Goal: Transaction & Acquisition: Purchase product/service

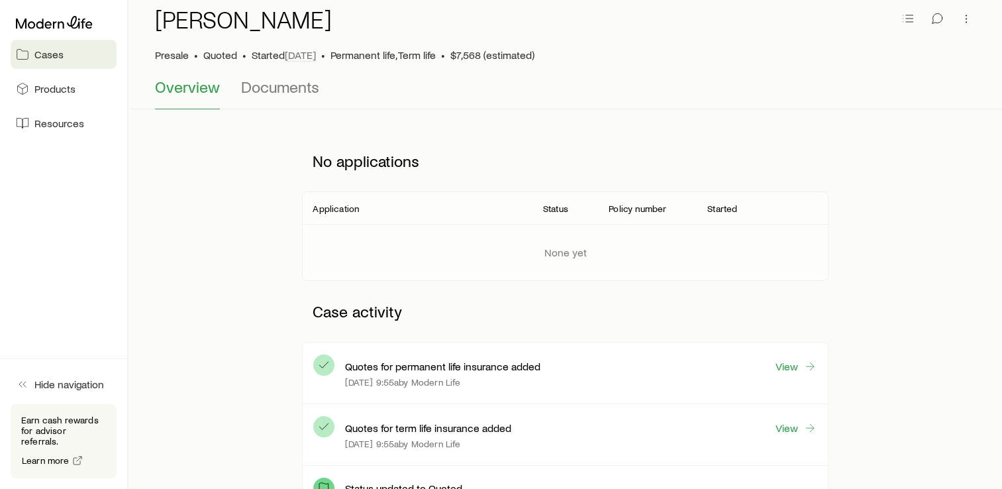
scroll to position [66, 0]
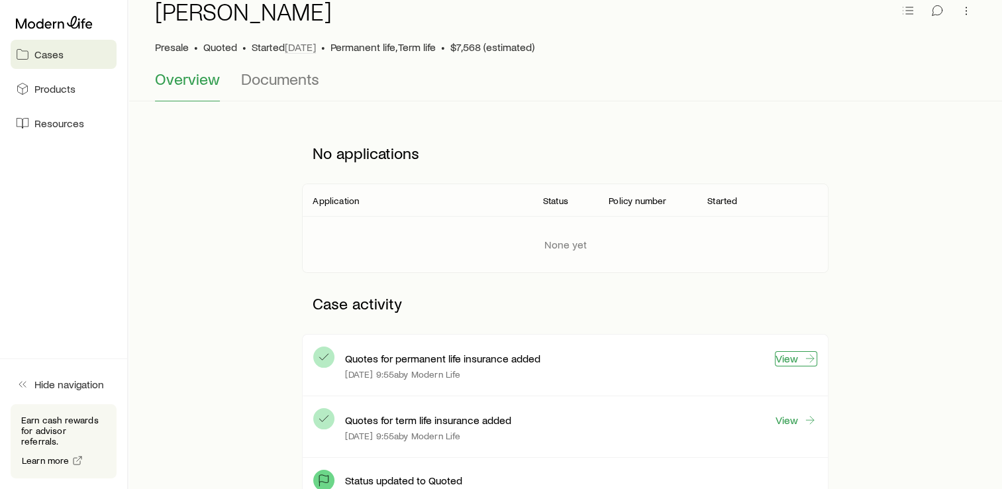
click at [786, 356] on link "View" at bounding box center [796, 358] width 42 height 15
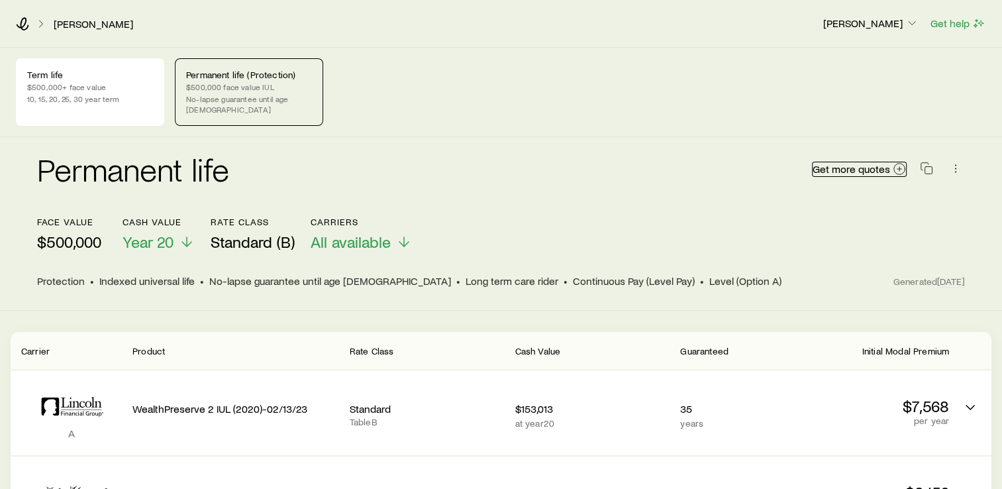
click at [846, 164] on span "Get more quotes" at bounding box center [852, 169] width 78 height 11
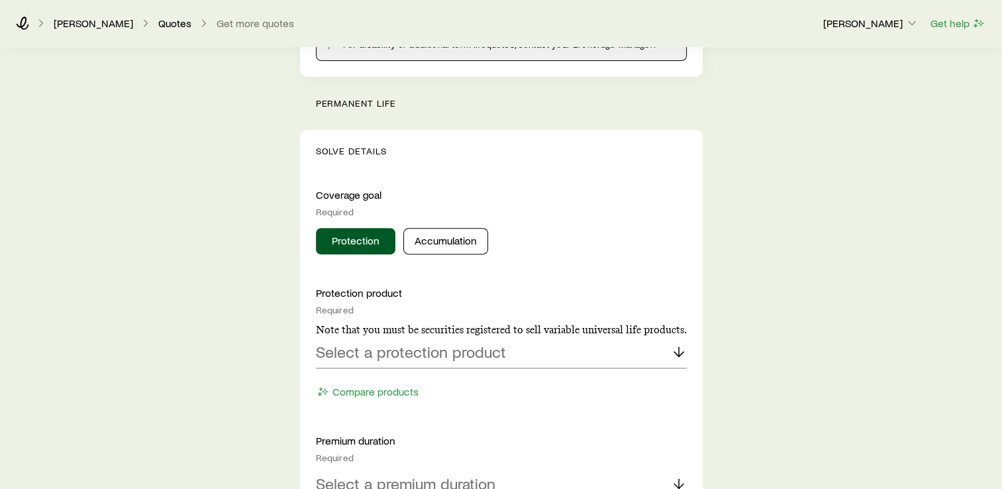
scroll to position [497, 0]
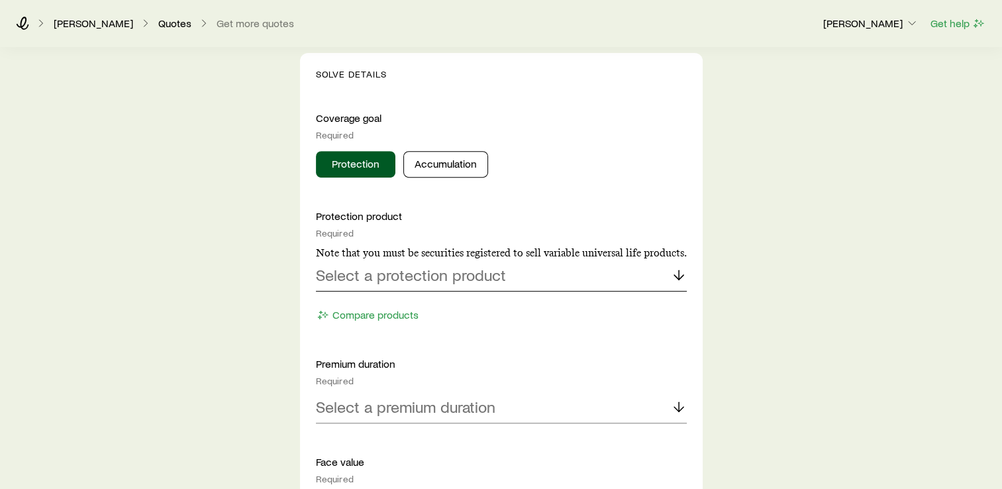
click at [409, 282] on p "Select a protection product" at bounding box center [411, 275] width 190 height 19
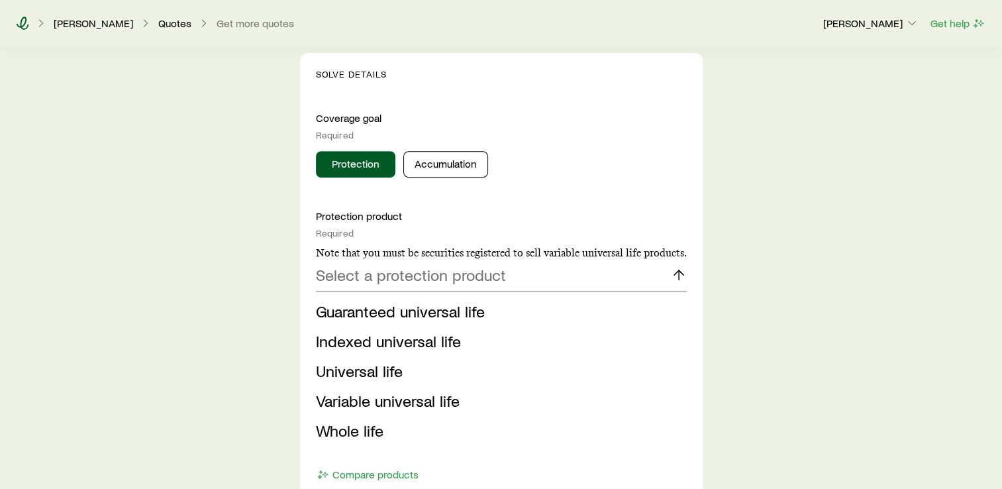
click at [22, 23] on icon at bounding box center [22, 23] width 13 height 13
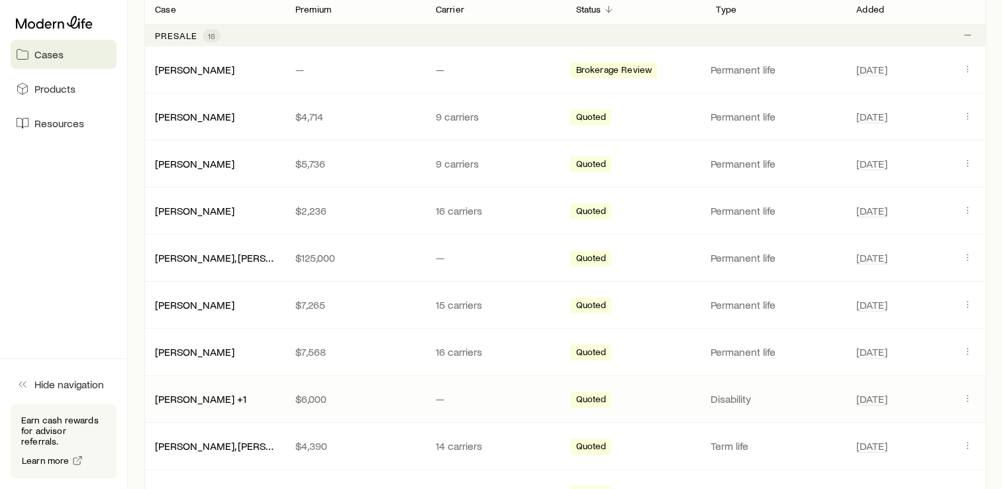
scroll to position [265, 0]
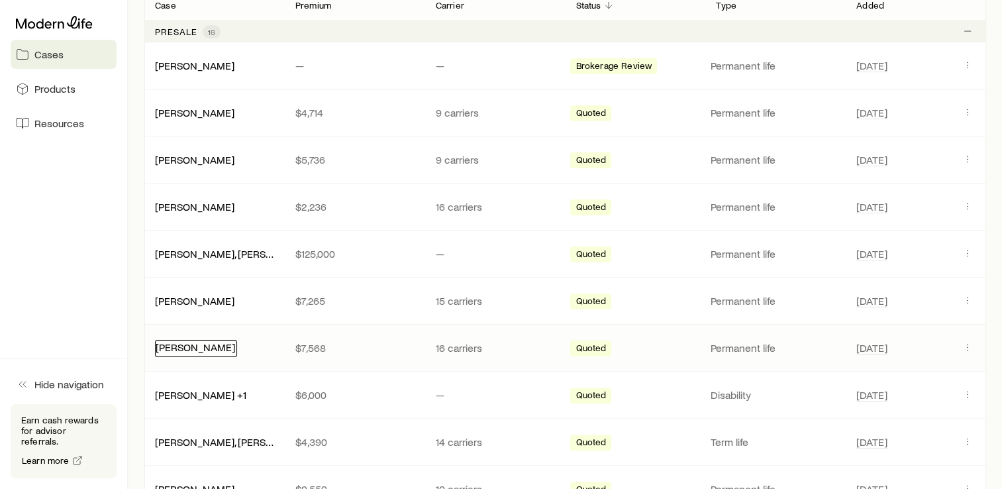
click at [203, 348] on link "[PERSON_NAME]" at bounding box center [195, 346] width 79 height 13
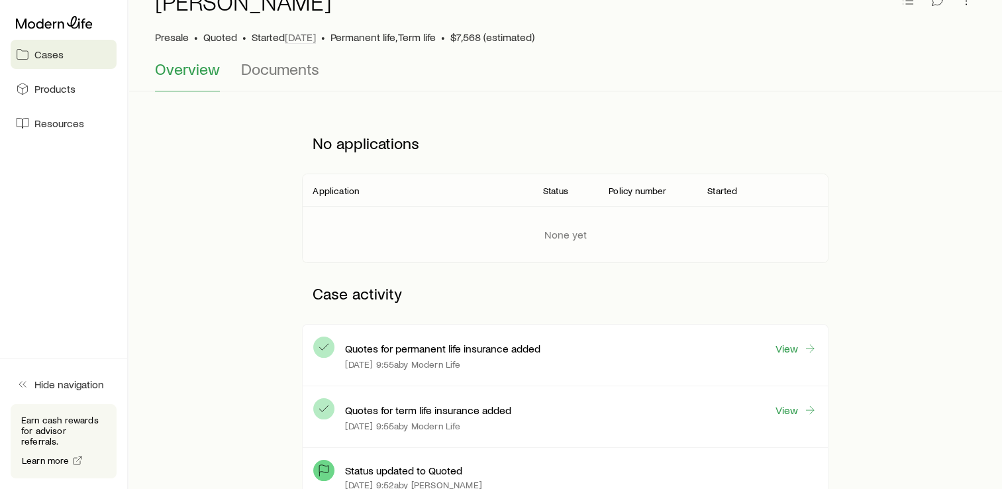
scroll to position [182, 0]
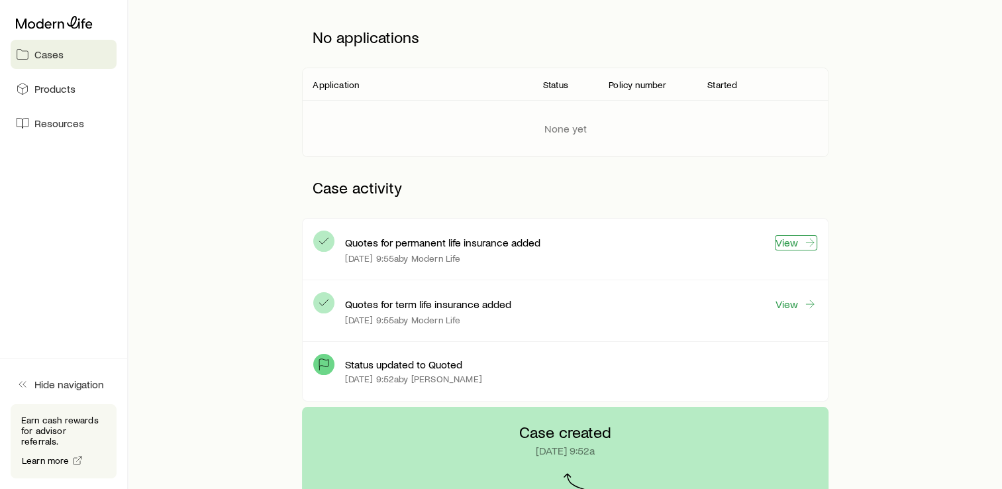
click at [803, 246] on link "View" at bounding box center [796, 242] width 42 height 15
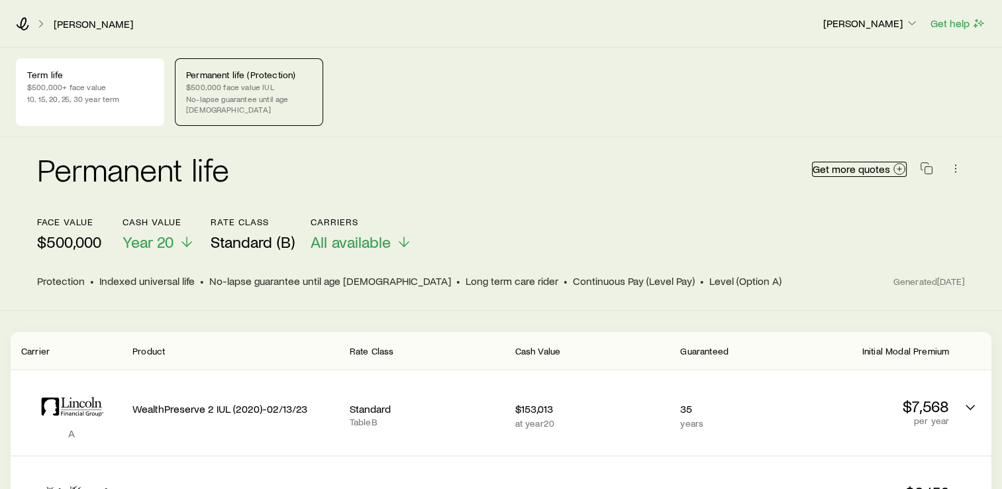
click at [853, 164] on span "Get more quotes" at bounding box center [852, 169] width 78 height 11
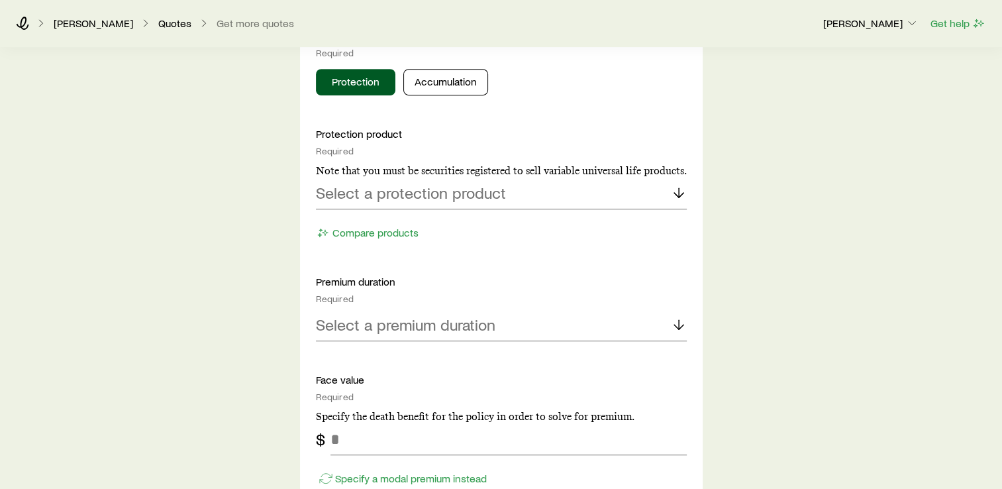
scroll to position [580, 0]
click at [405, 191] on p "Select a protection product" at bounding box center [411, 192] width 190 height 19
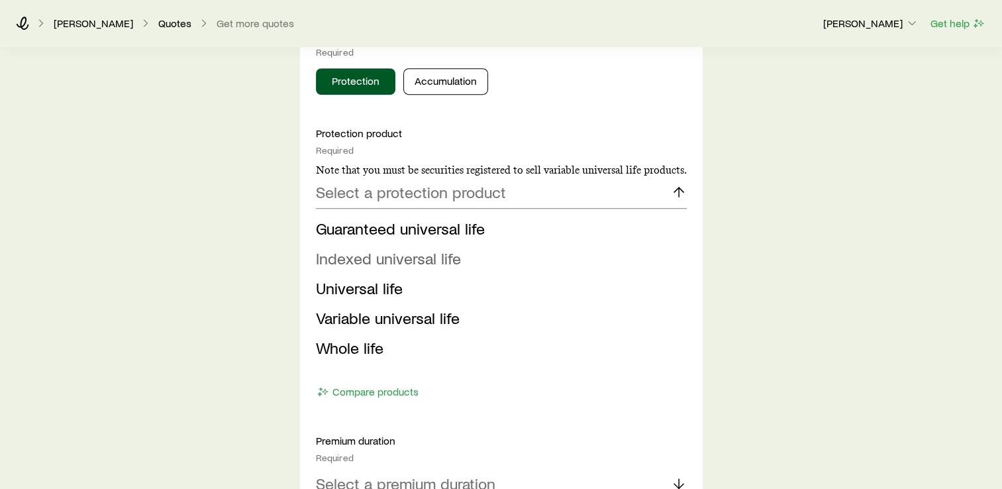
click at [392, 255] on span "Indexed universal life" at bounding box center [388, 257] width 145 height 19
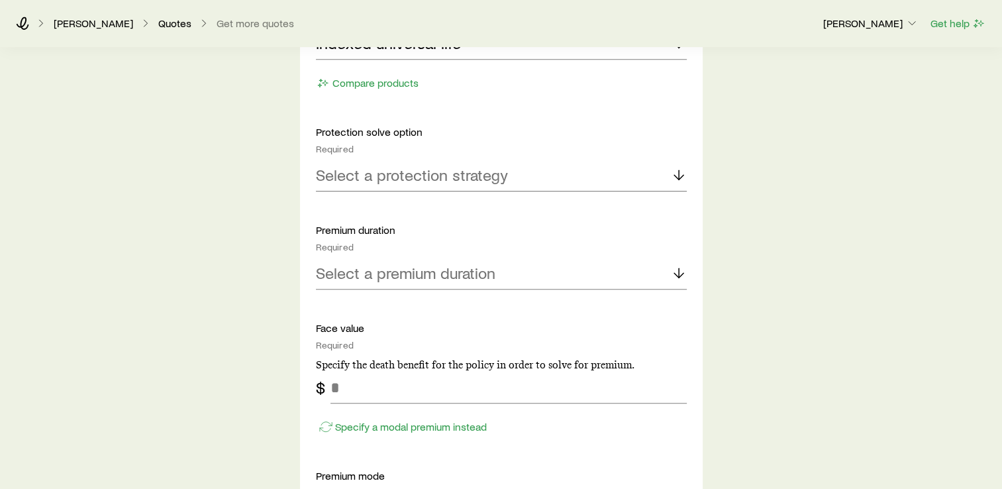
scroll to position [745, 0]
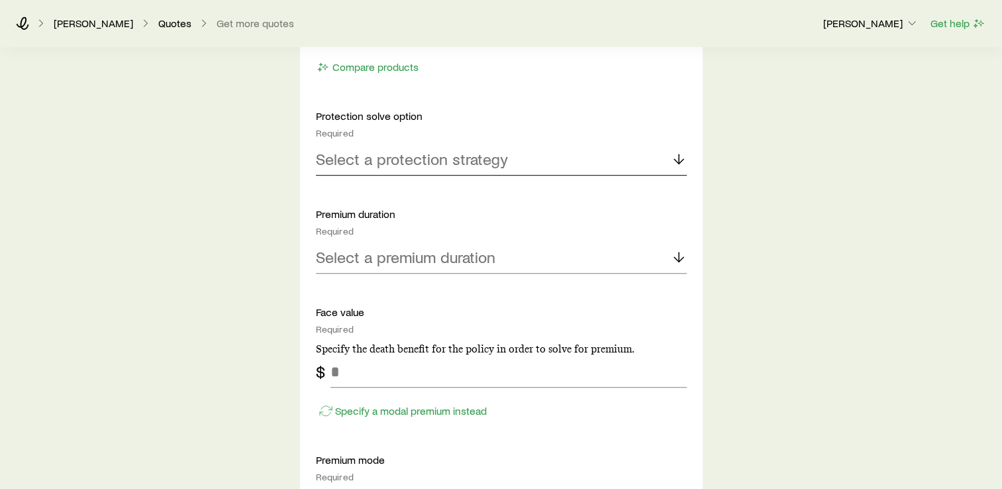
click at [421, 153] on p "Select a protection strategy" at bounding box center [412, 159] width 192 height 19
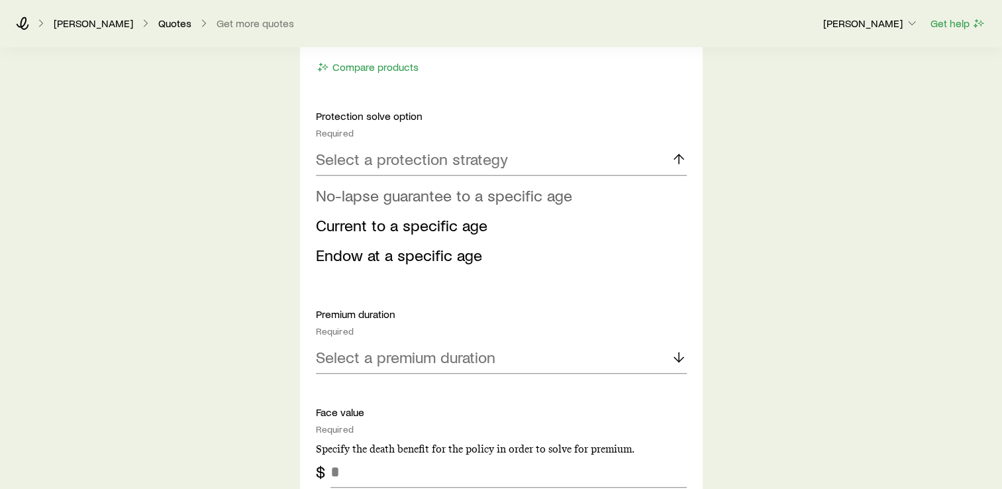
click at [437, 195] on span "No-lapse guarantee to a specific age" at bounding box center [444, 194] width 256 height 19
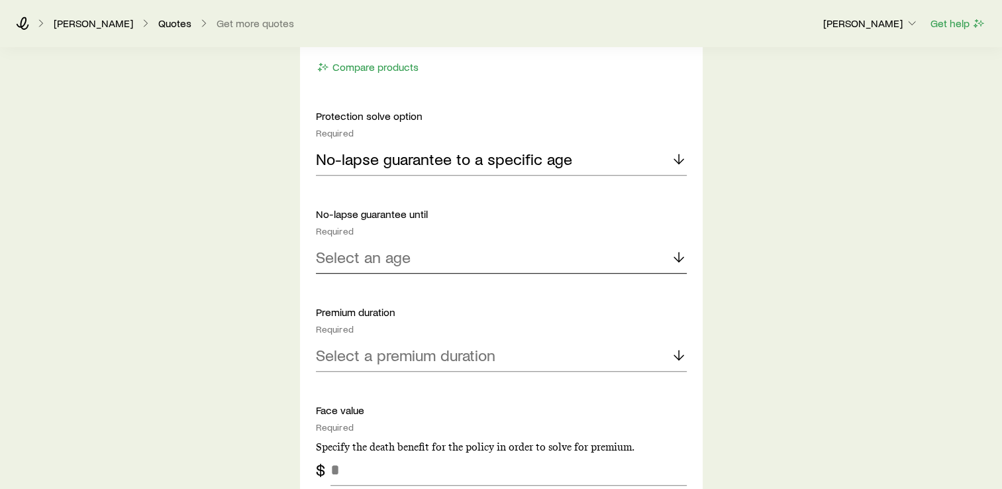
click at [440, 260] on div "Select an age" at bounding box center [501, 258] width 371 height 32
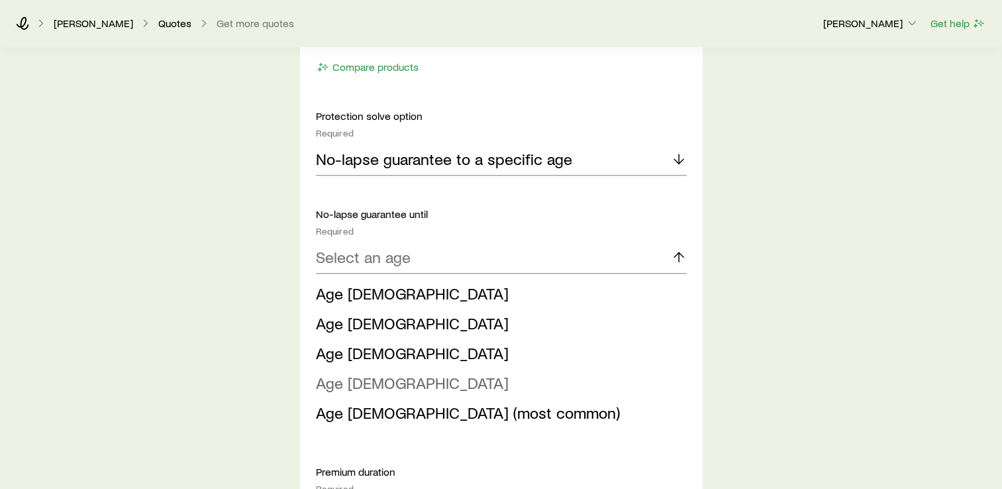
click at [365, 382] on span "Age [DEMOGRAPHIC_DATA]" at bounding box center [412, 382] width 193 height 19
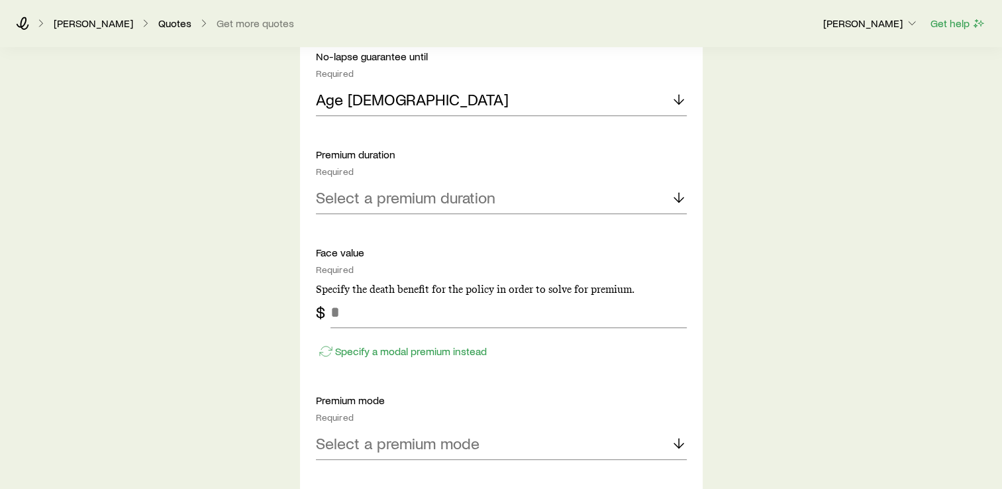
scroll to position [911, 0]
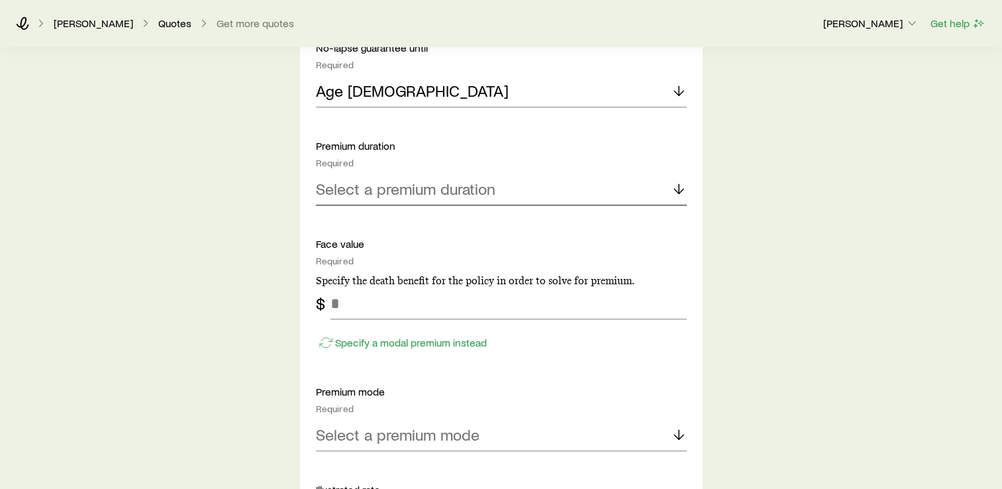
click at [356, 193] on p "Select a premium duration" at bounding box center [406, 189] width 180 height 19
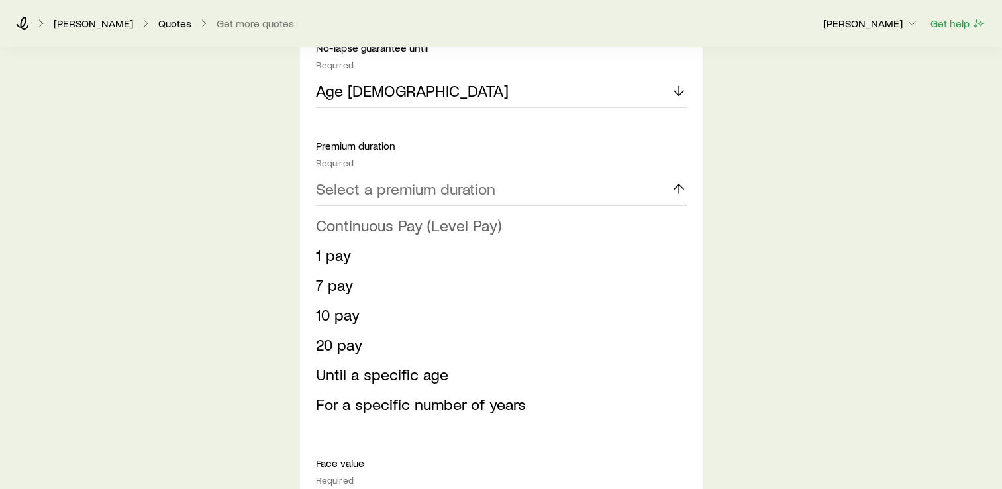
click at [360, 218] on span "Continuous Pay (Level Pay)" at bounding box center [408, 224] width 185 height 19
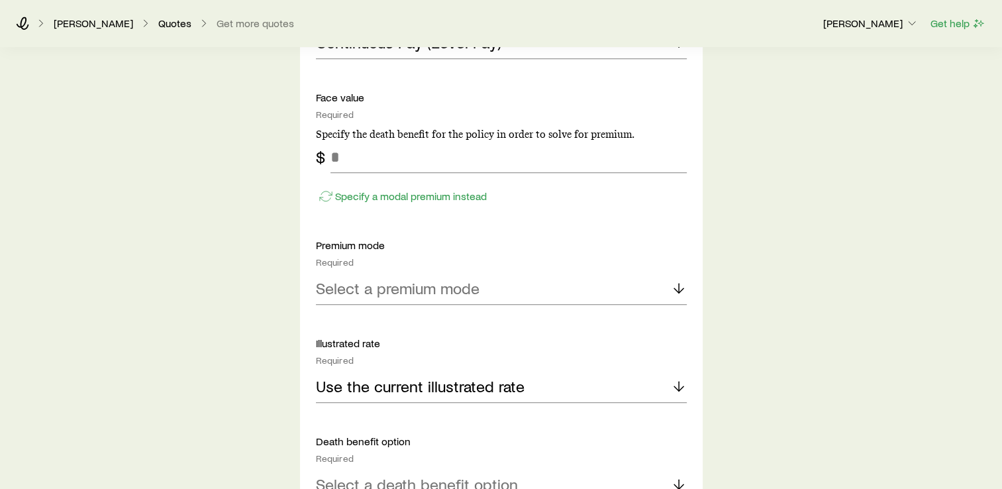
scroll to position [1076, 0]
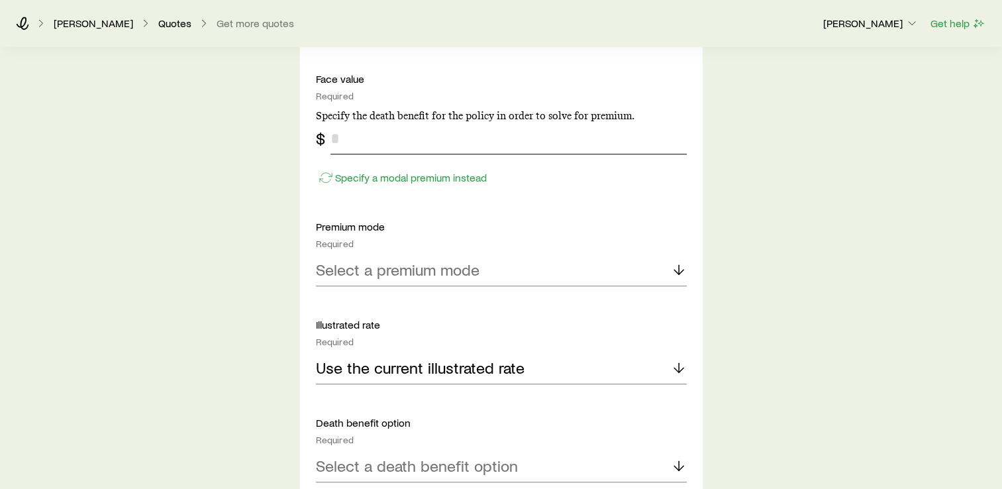
click at [333, 145] on input "tel" at bounding box center [509, 139] width 356 height 32
type input "*********"
click at [456, 276] on p "Select a premium mode" at bounding box center [398, 269] width 164 height 19
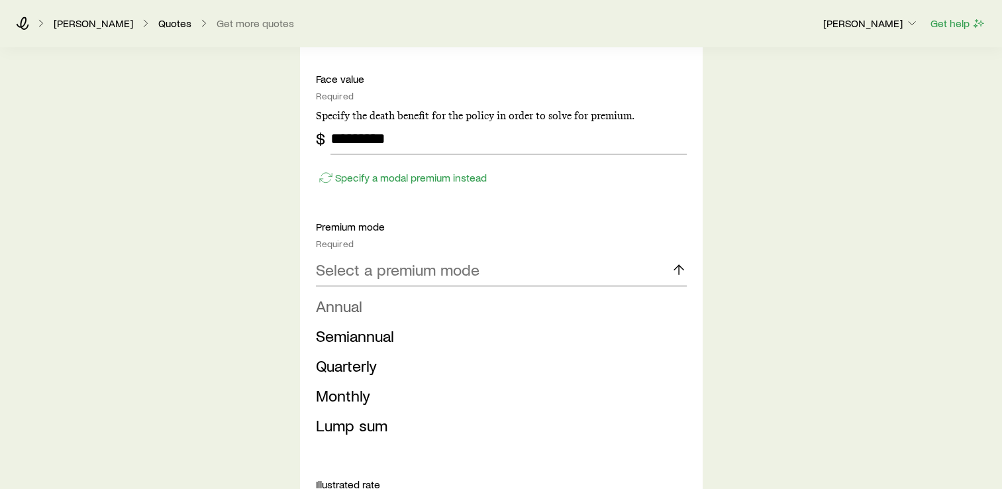
click at [346, 306] on span "Annual" at bounding box center [339, 305] width 46 height 19
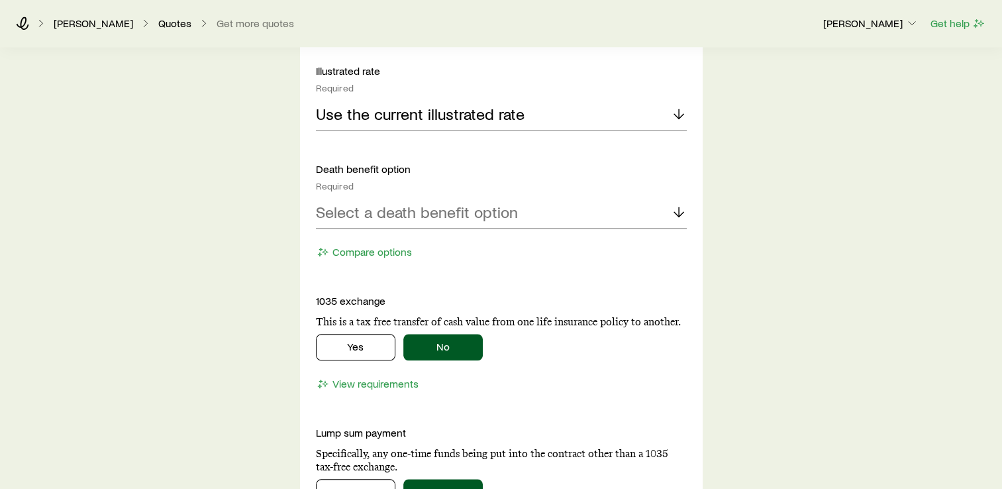
scroll to position [1341, 0]
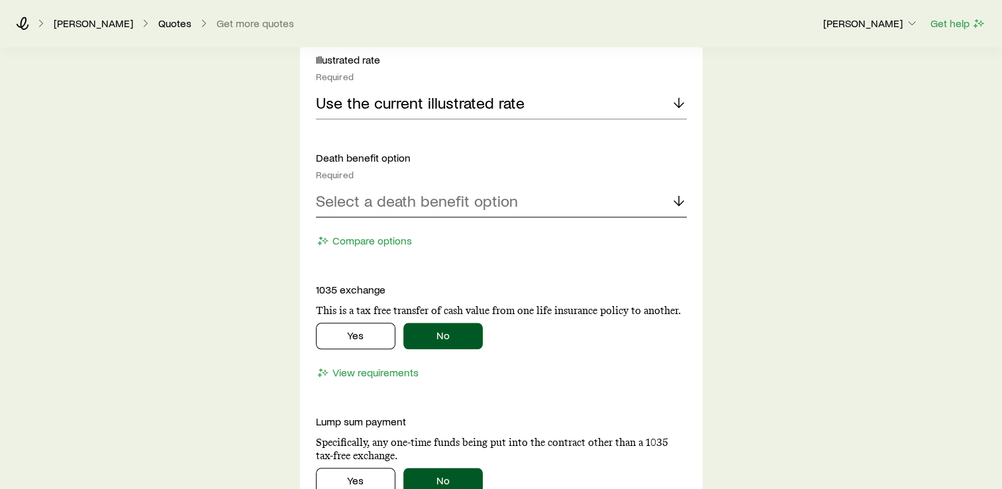
click at [421, 205] on p "Select a death benefit option" at bounding box center [417, 200] width 202 height 19
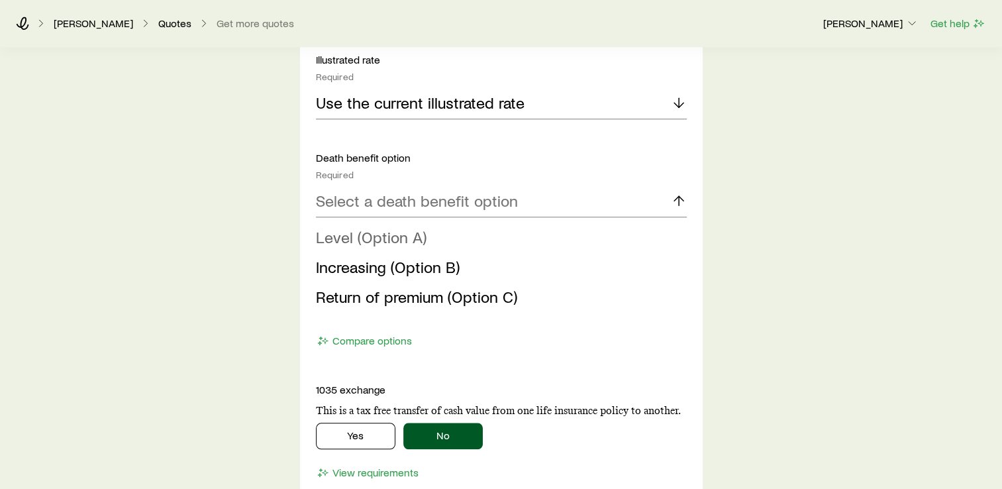
click at [401, 242] on span "Level (Option A)" at bounding box center [371, 236] width 111 height 19
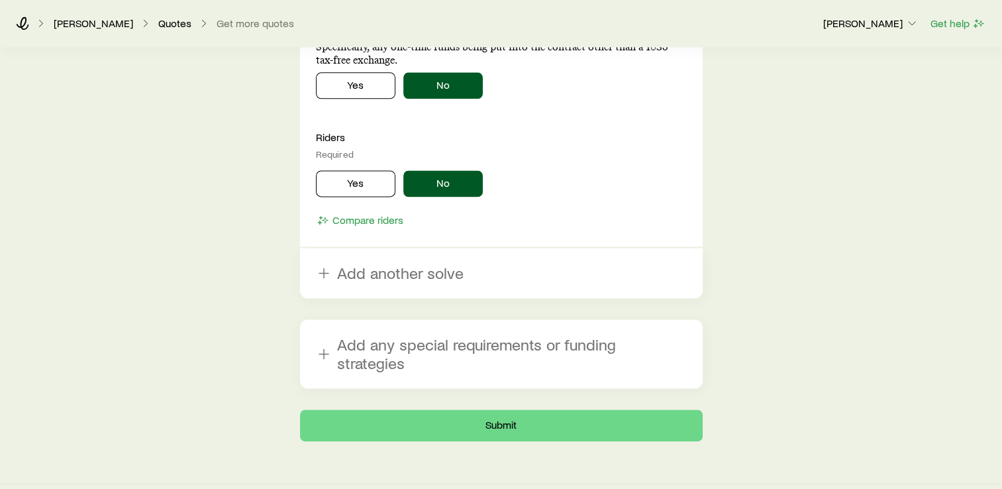
scroll to position [1738, 0]
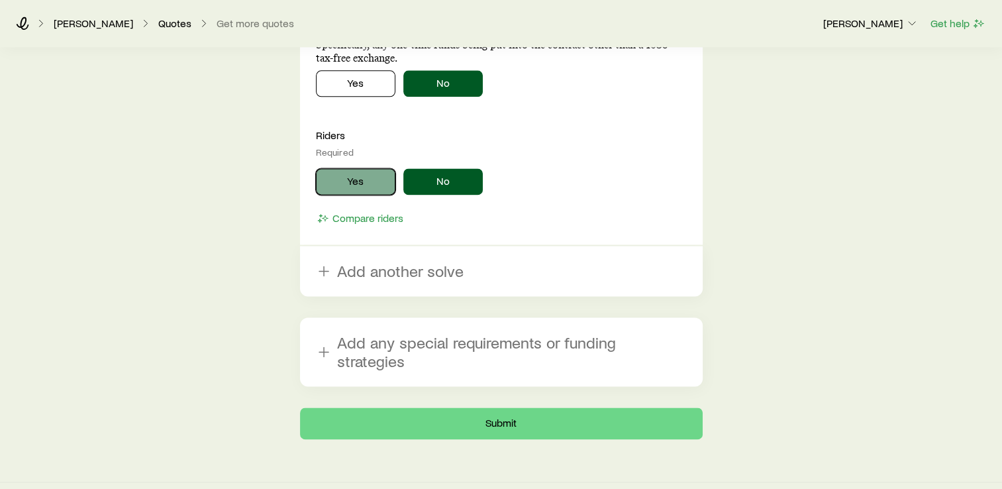
click at [348, 172] on button "Yes" at bounding box center [355, 181] width 79 height 26
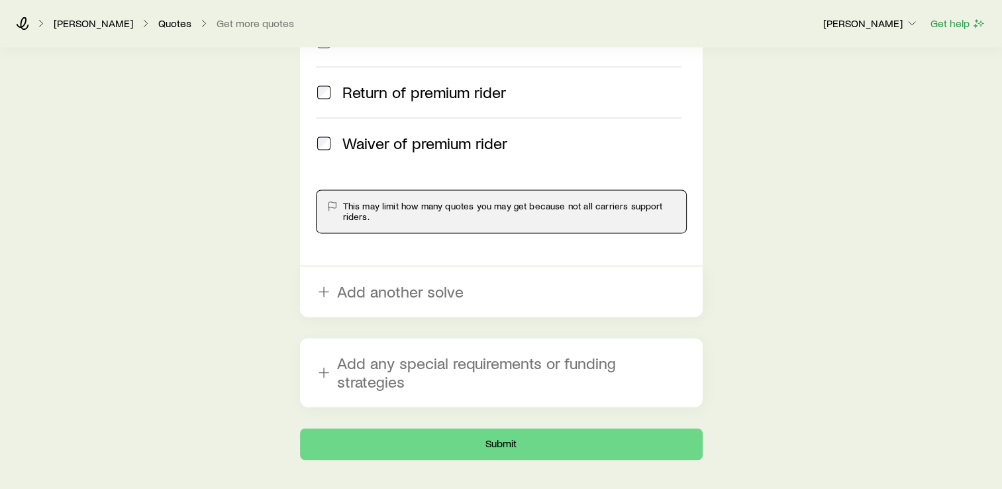
scroll to position [2037, 0]
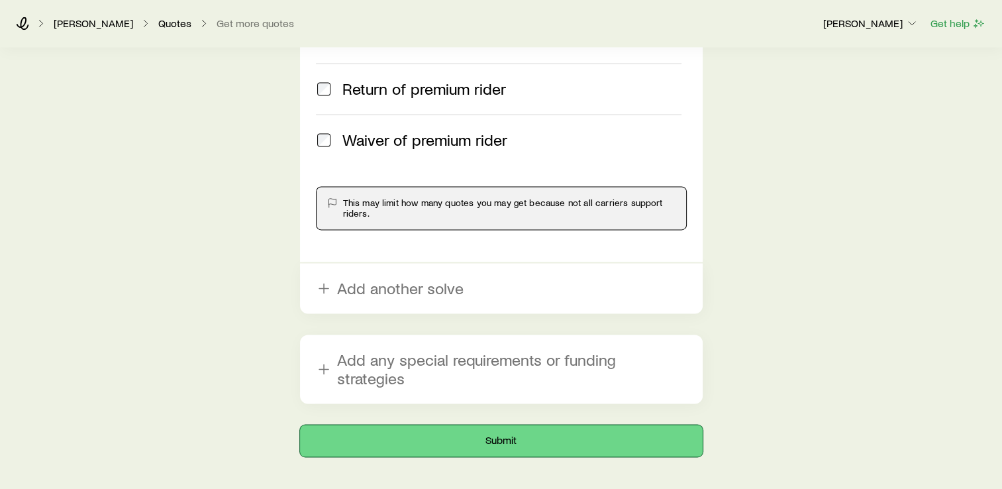
click at [493, 425] on button "Submit" at bounding box center [501, 441] width 403 height 32
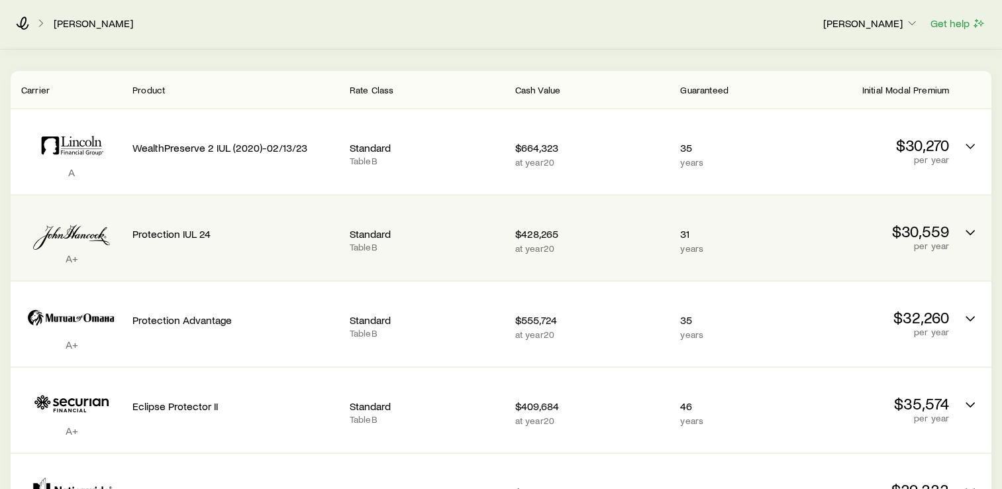
scroll to position [346, 0]
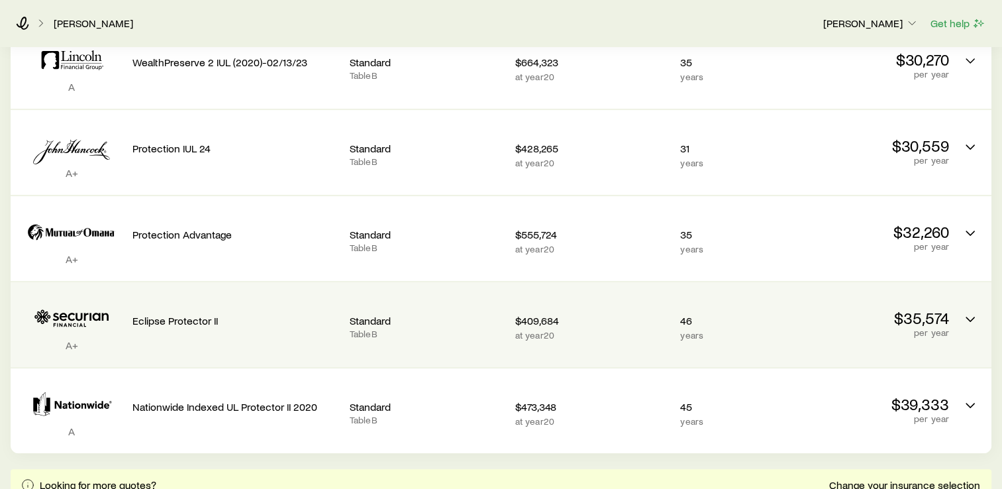
click at [171, 314] on p "Eclipse Protector II" at bounding box center [235, 320] width 207 height 13
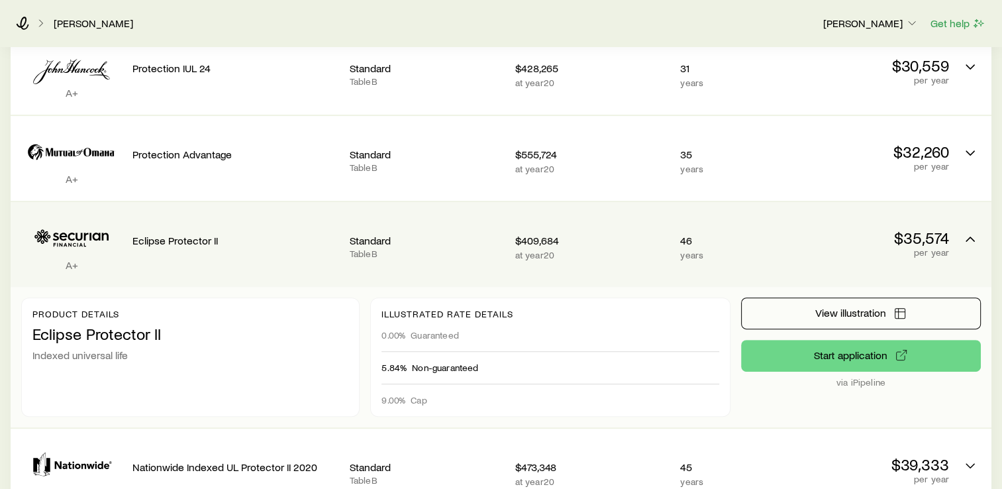
scroll to position [429, 0]
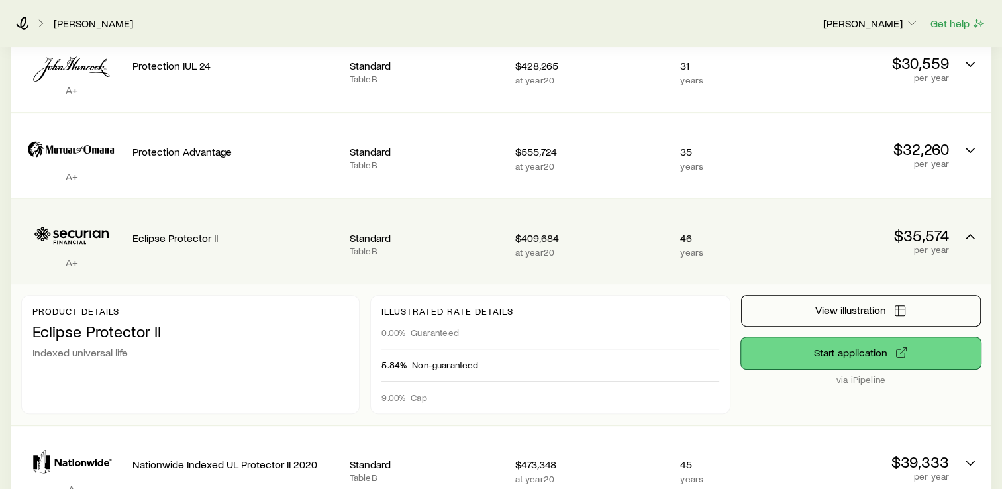
click at [827, 344] on button "Start application" at bounding box center [861, 353] width 240 height 32
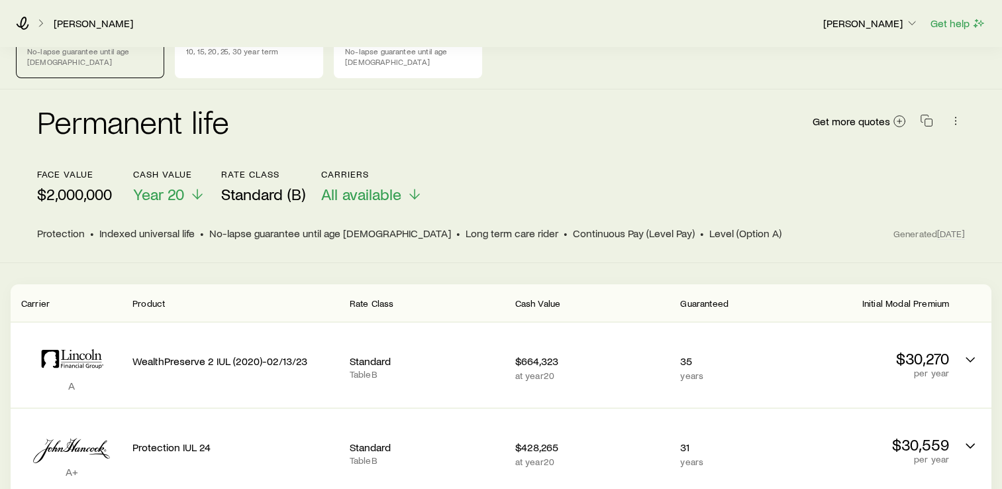
scroll to position [0, 0]
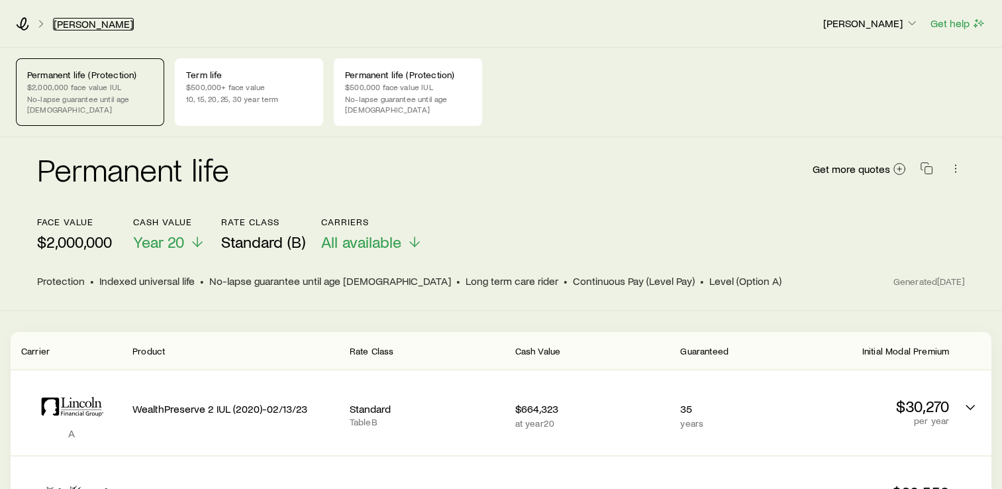
click at [76, 25] on link "[PERSON_NAME]" at bounding box center [93, 24] width 81 height 13
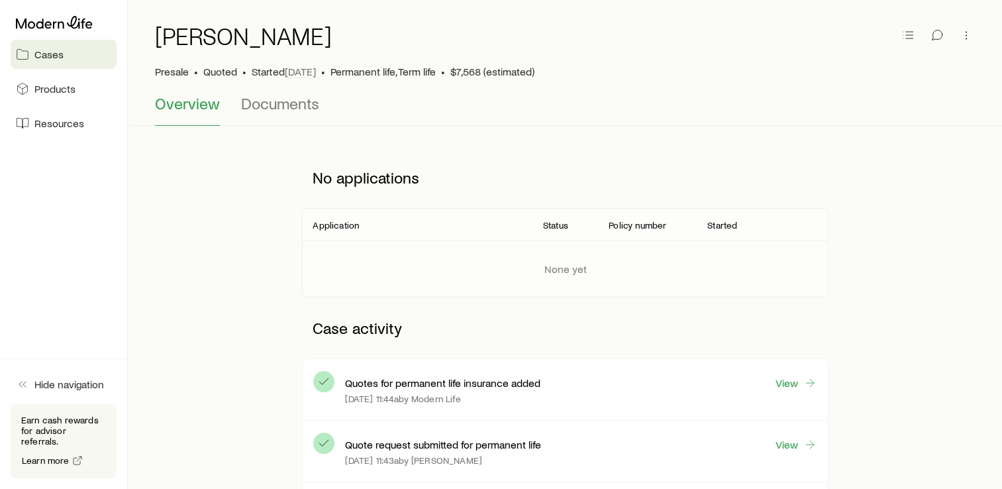
scroll to position [50, 0]
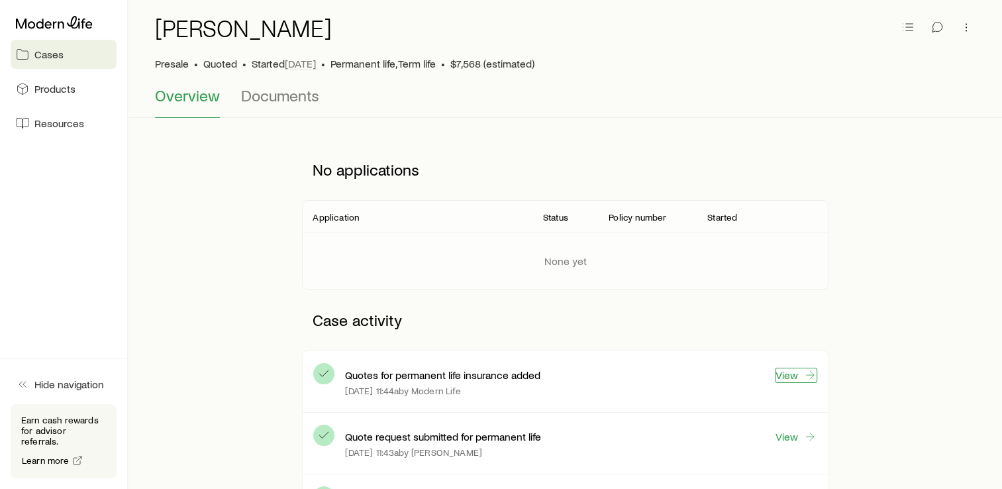
click at [792, 376] on link "View" at bounding box center [796, 375] width 42 height 15
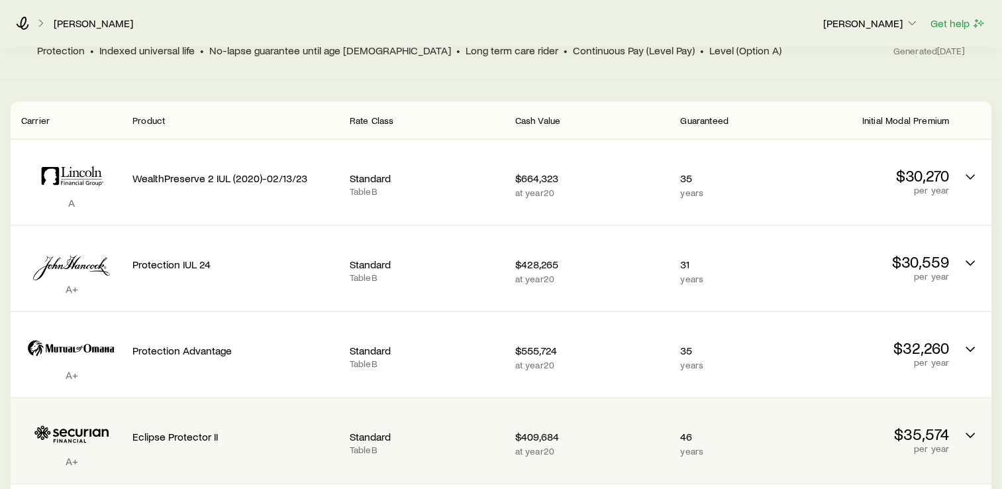
scroll to position [232, 0]
click at [240, 438] on div "Eclipse Protector II" at bounding box center [235, 432] width 207 height 50
click at [148, 429] on p "Eclipse Protector II" at bounding box center [235, 435] width 207 height 13
click at [87, 419] on icon "Permanent quotes" at bounding box center [71, 433] width 101 height 40
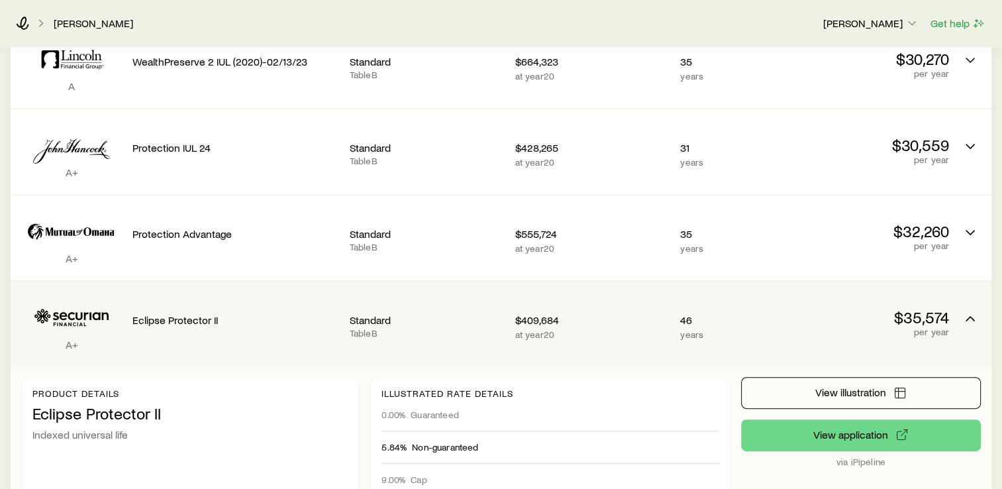
scroll to position [364, 0]
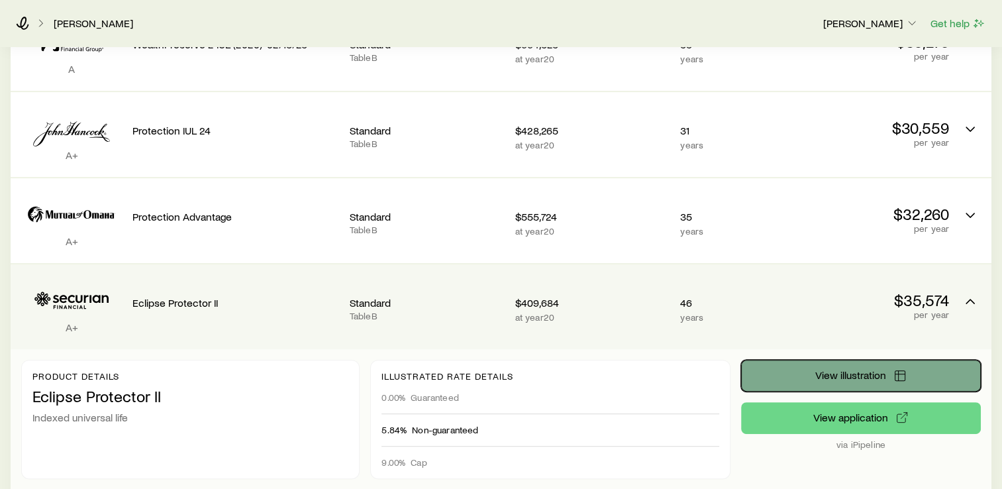
click at [804, 365] on button "View illustration" at bounding box center [861, 376] width 240 height 32
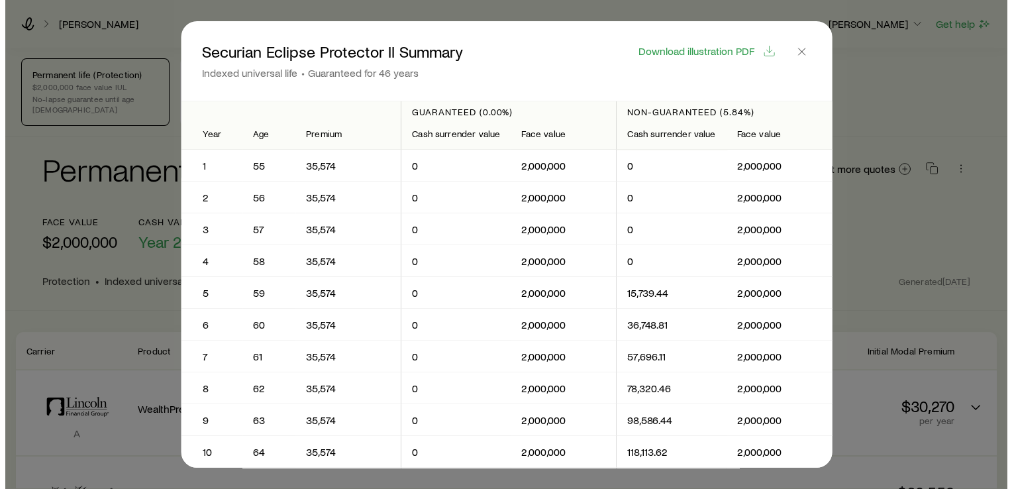
scroll to position [0, 0]
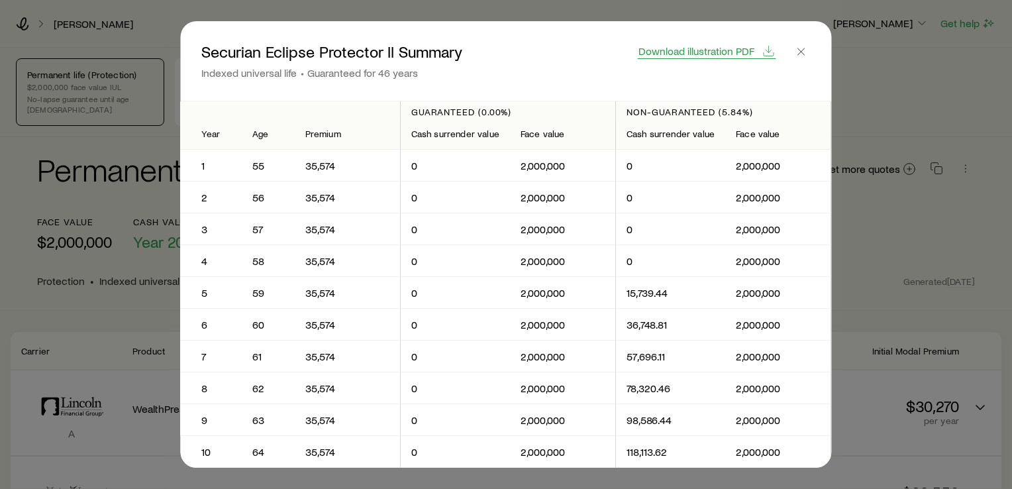
click at [721, 50] on span "Download illustration PDF" at bounding box center [697, 51] width 116 height 11
click at [805, 52] on icon "button" at bounding box center [801, 51] width 13 height 13
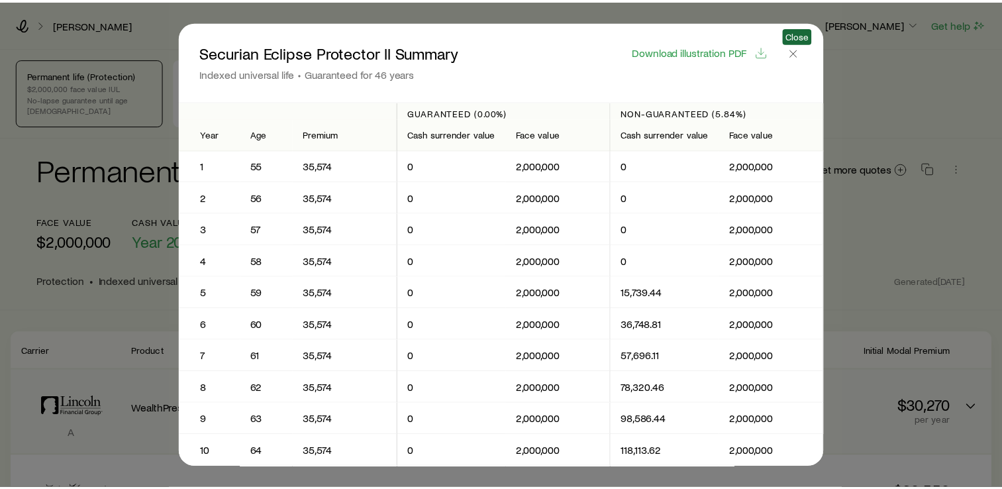
scroll to position [364, 0]
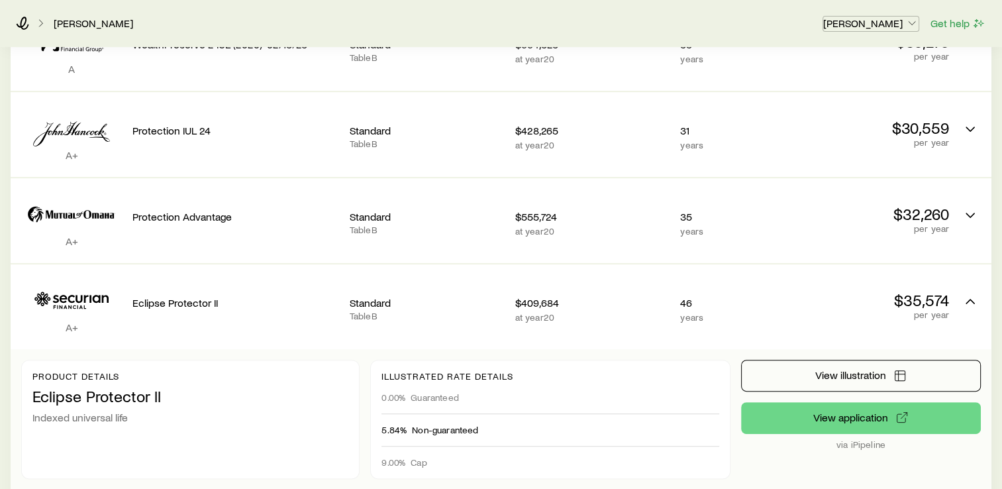
click at [894, 25] on p "[PERSON_NAME]" at bounding box center [870, 23] width 95 height 13
click at [858, 62] on span "Licenses and contracts" at bounding box center [844, 59] width 109 height 13
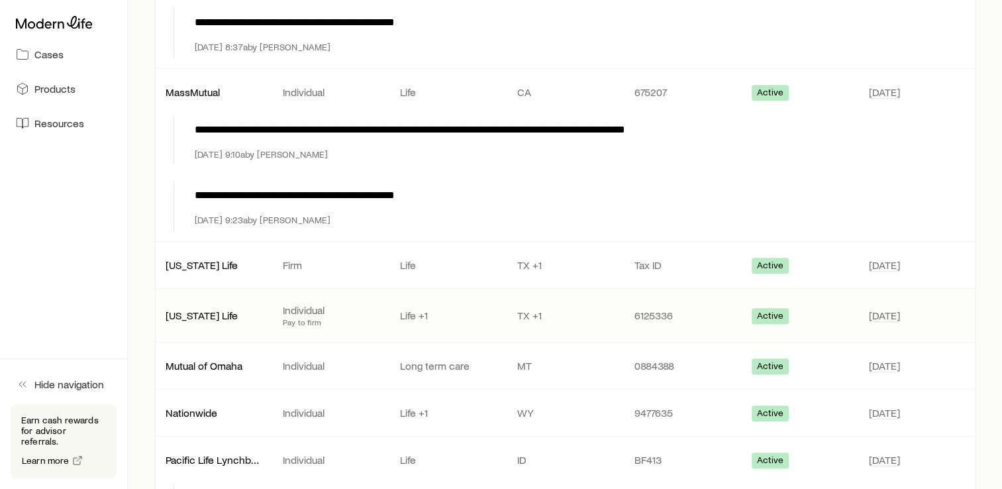
scroll to position [795, 0]
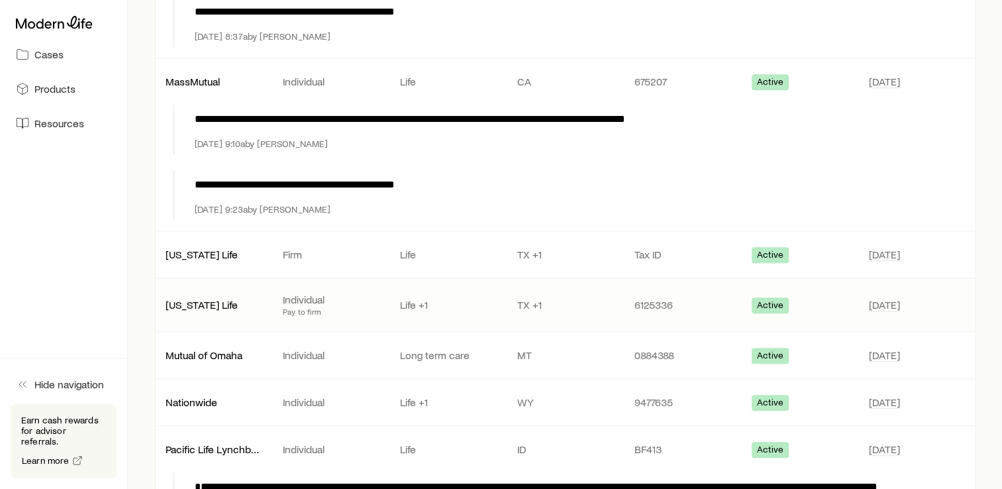
click at [422, 298] on p "Life +1" at bounding box center [448, 304] width 96 height 13
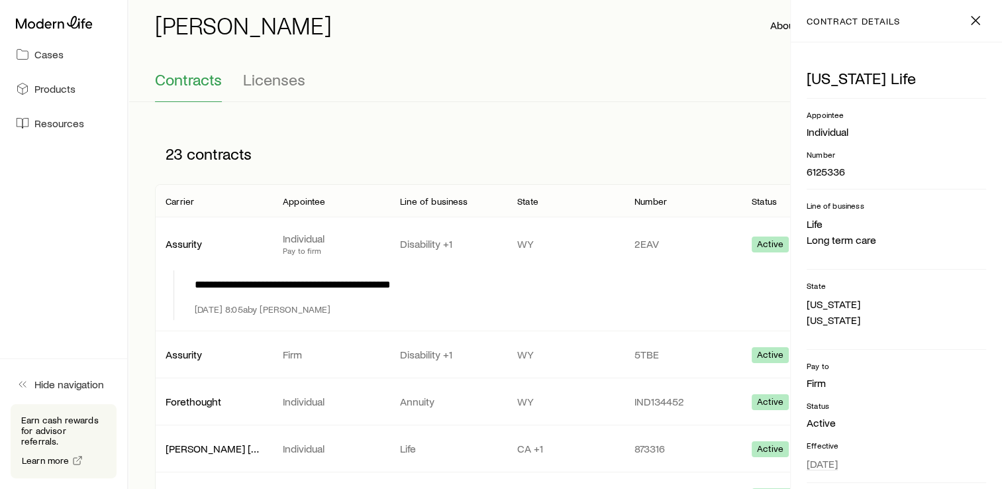
scroll to position [0, 0]
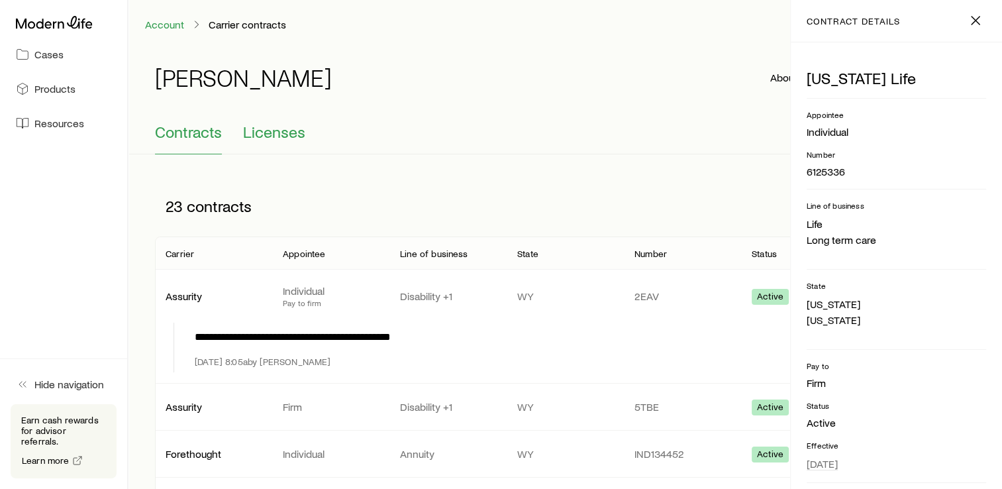
click at [294, 132] on span "Licenses" at bounding box center [274, 132] width 62 height 19
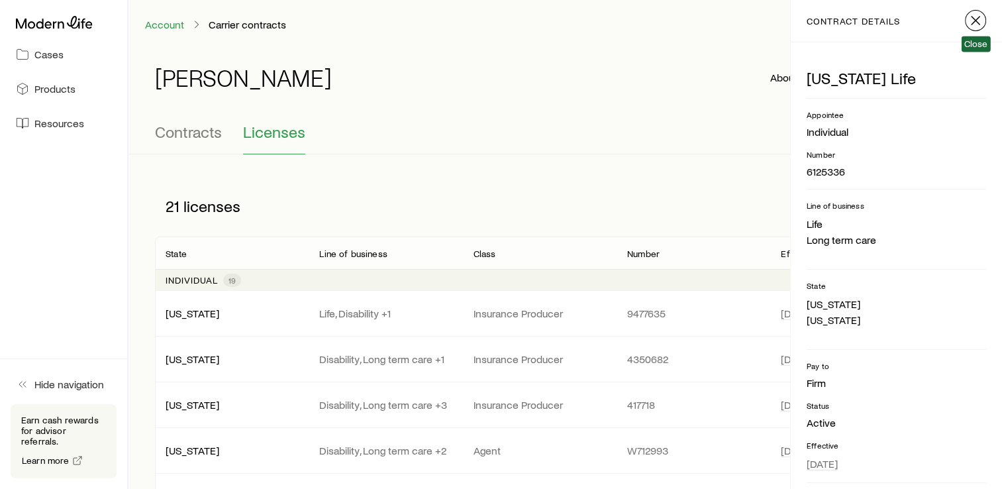
click at [976, 17] on icon "button" at bounding box center [976, 21] width 16 height 16
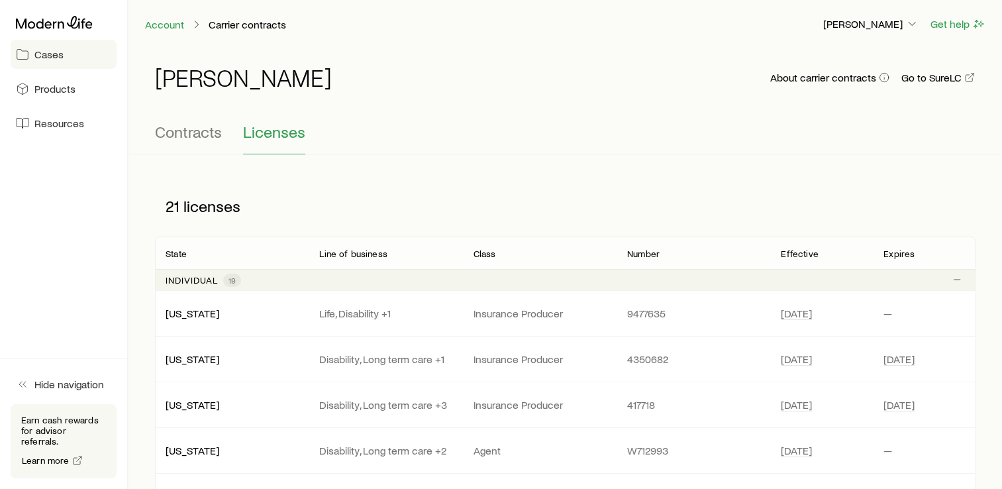
click at [54, 51] on span "Cases" at bounding box center [48, 54] width 29 height 13
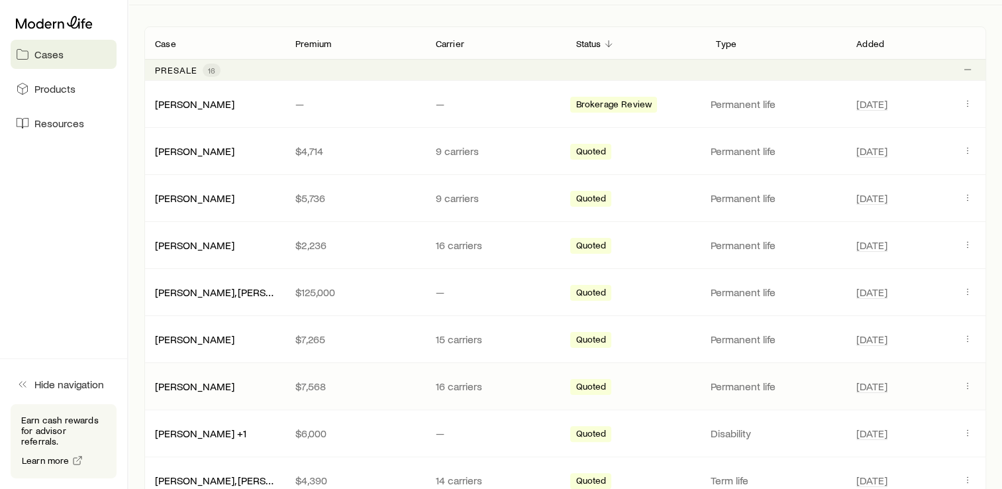
scroll to position [248, 0]
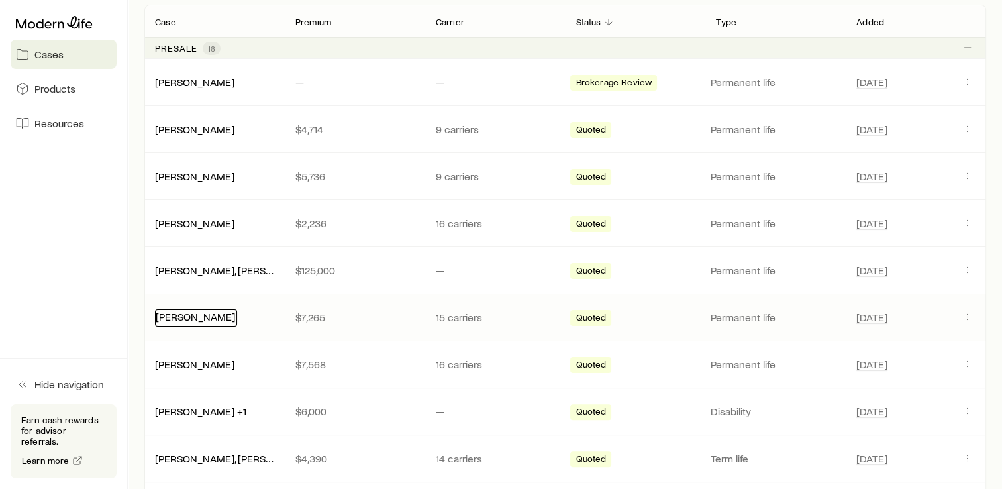
click at [185, 314] on link "[PERSON_NAME]" at bounding box center [195, 316] width 79 height 13
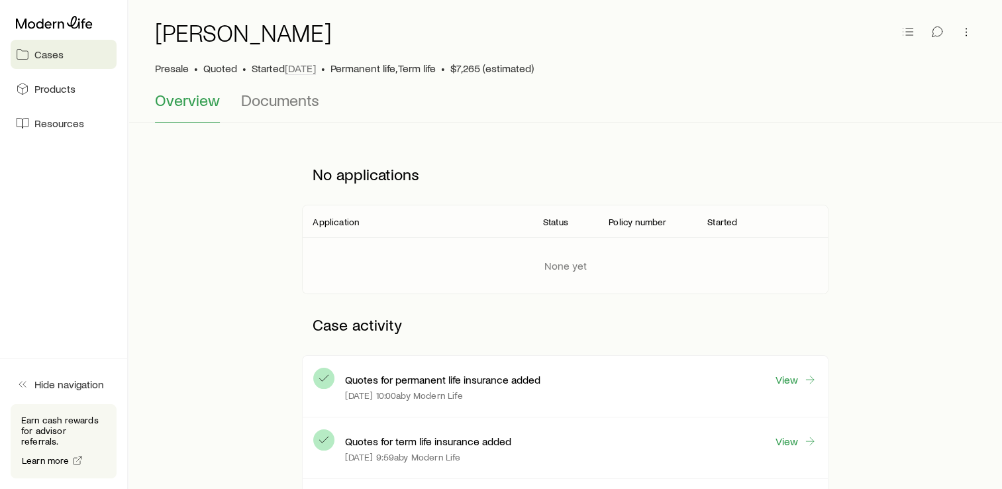
scroll to position [50, 0]
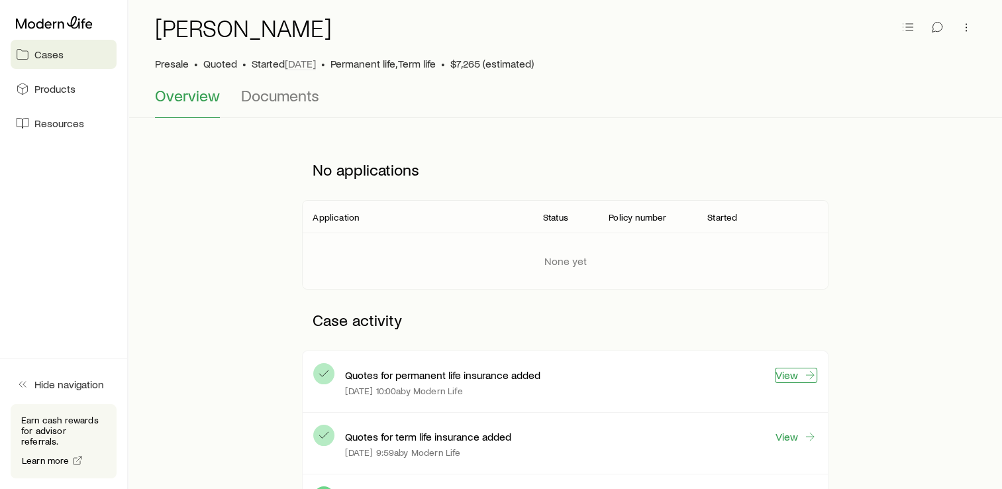
click at [804, 374] on icon at bounding box center [809, 374] width 13 height 13
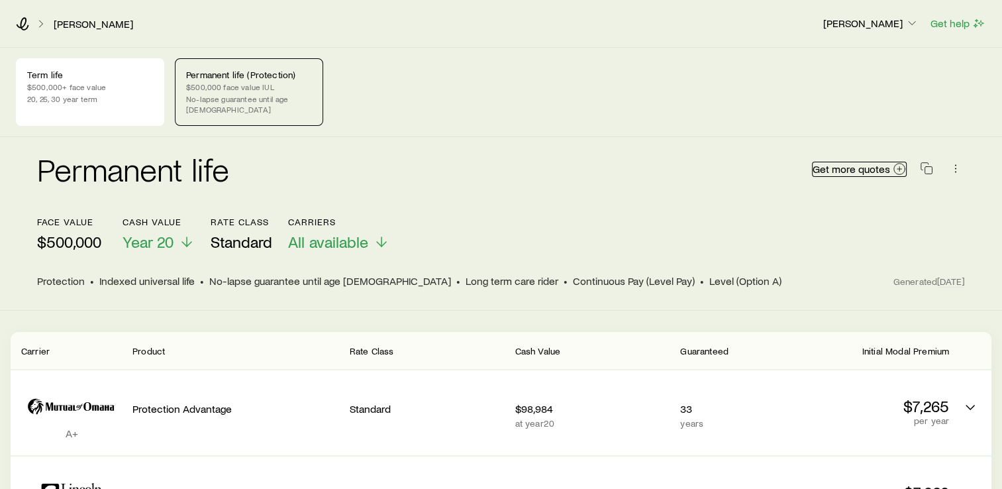
click at [843, 164] on span "Get more quotes" at bounding box center [852, 169] width 78 height 11
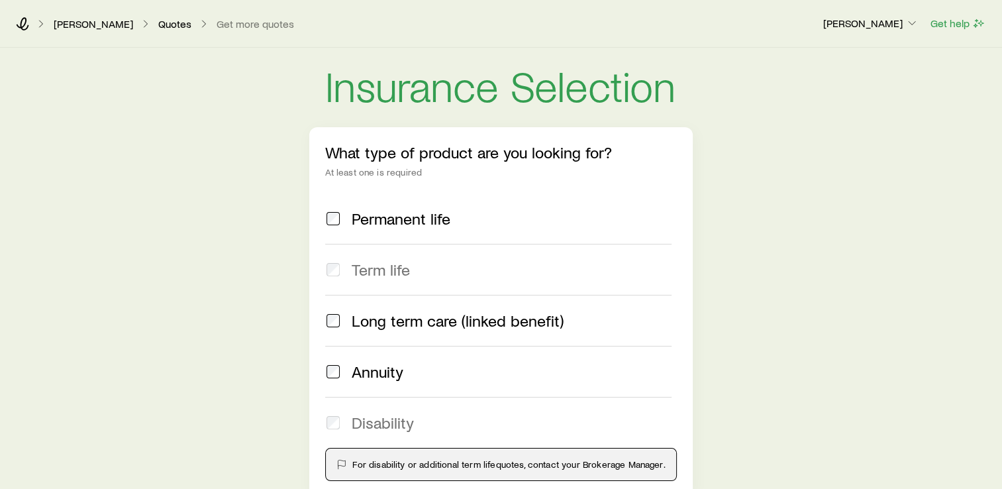
click at [341, 220] on span at bounding box center [333, 218] width 16 height 19
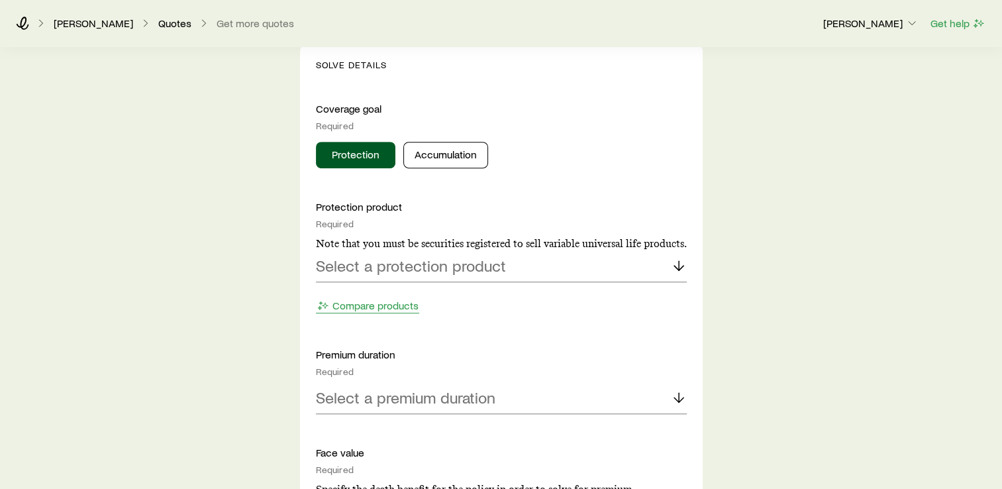
scroll to position [513, 0]
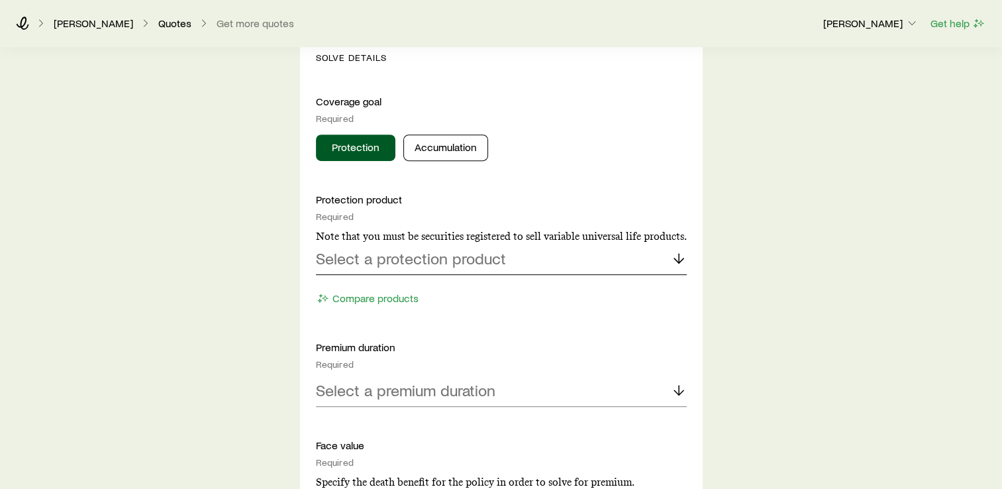
click at [471, 260] on p "Select a protection product" at bounding box center [411, 258] width 190 height 19
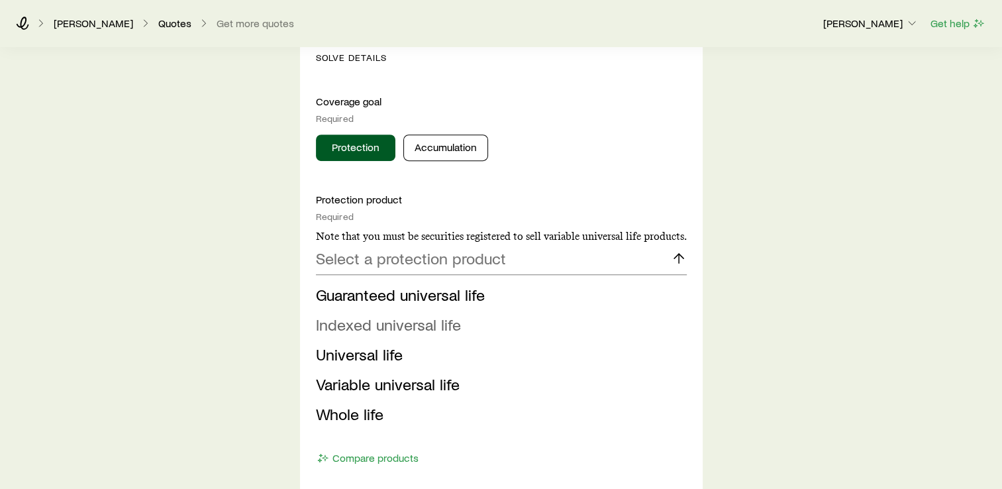
click at [447, 325] on span "Indexed universal life" at bounding box center [388, 324] width 145 height 19
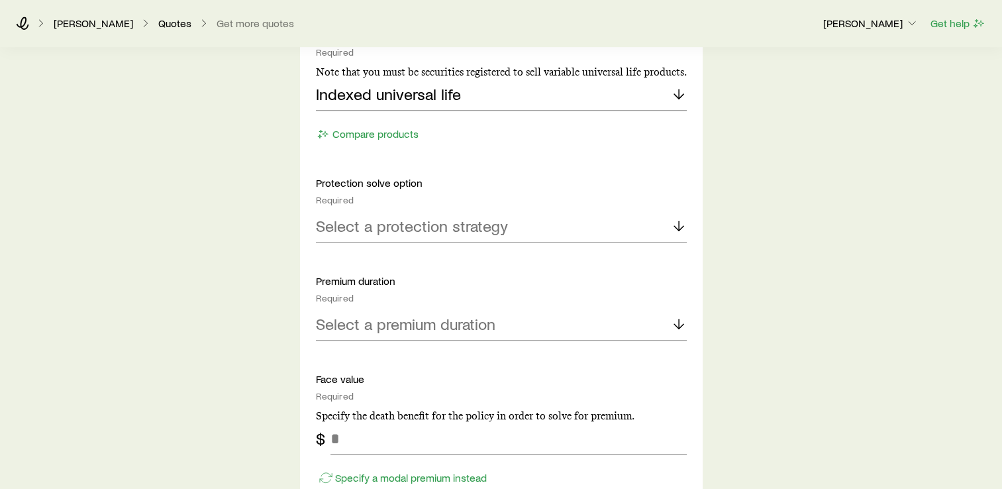
scroll to position [696, 0]
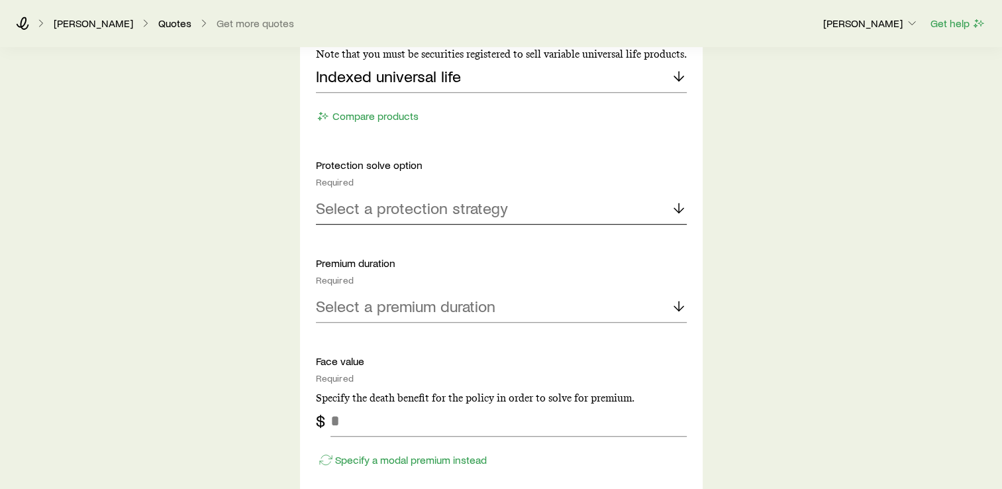
click at [415, 205] on p "Select a protection strategy" at bounding box center [412, 208] width 192 height 19
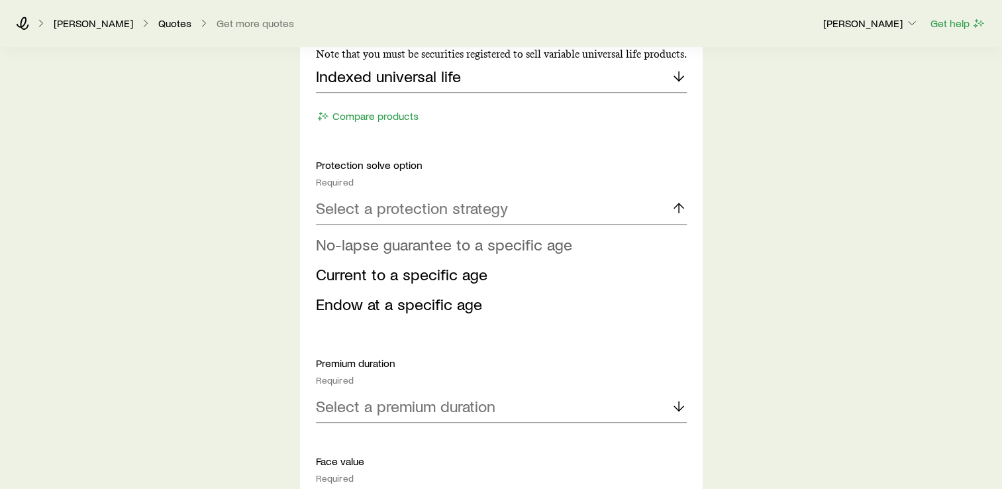
click at [416, 246] on span "No-lapse guarantee to a specific age" at bounding box center [444, 243] width 256 height 19
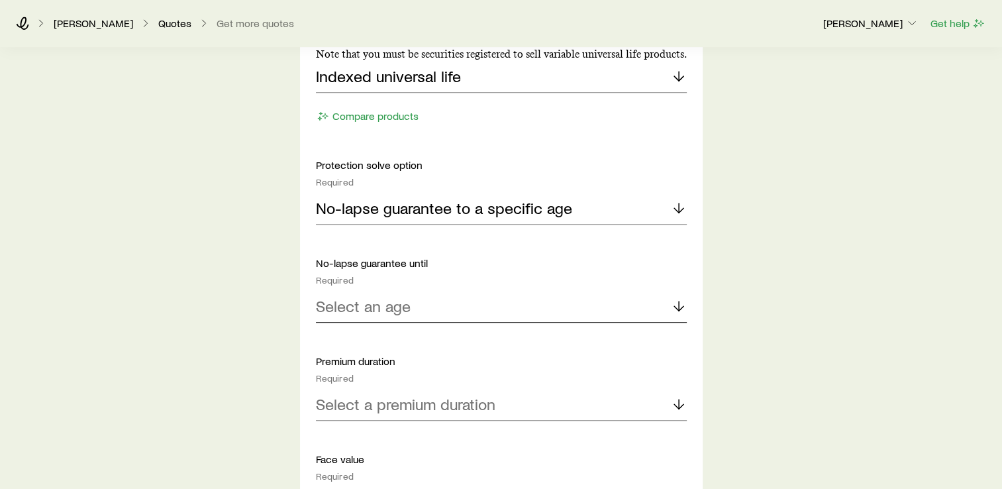
click at [401, 310] on p "Select an age" at bounding box center [363, 306] width 95 height 19
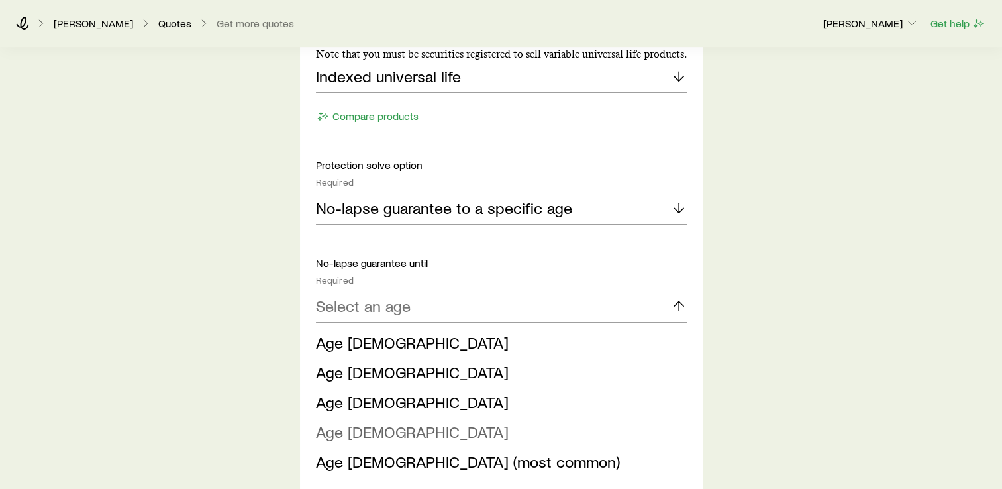
click at [374, 431] on li "Age [DEMOGRAPHIC_DATA]" at bounding box center [497, 432] width 363 height 30
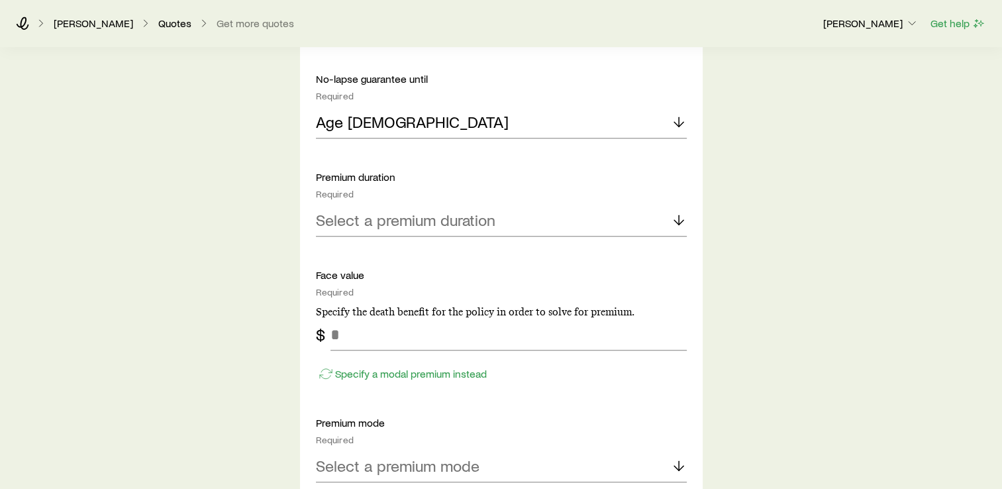
scroll to position [894, 0]
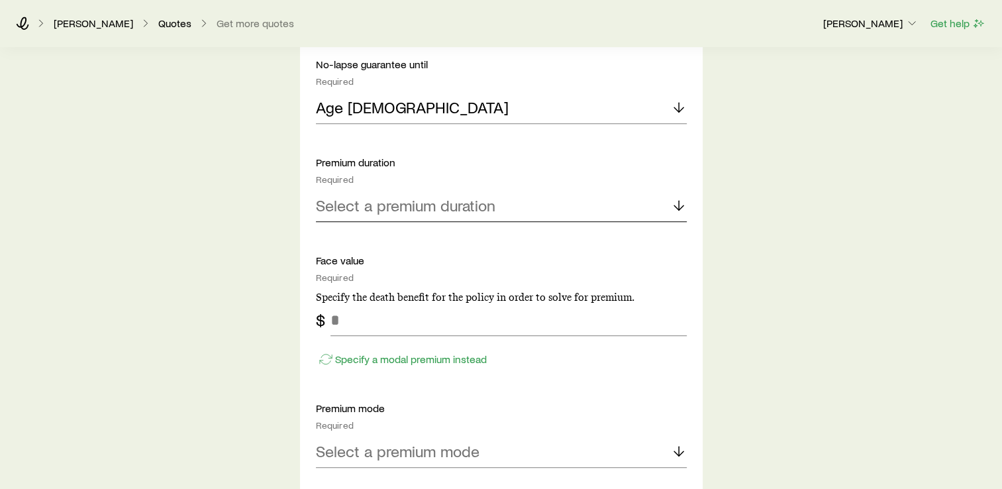
click at [413, 211] on p "Select a premium duration" at bounding box center [406, 205] width 180 height 19
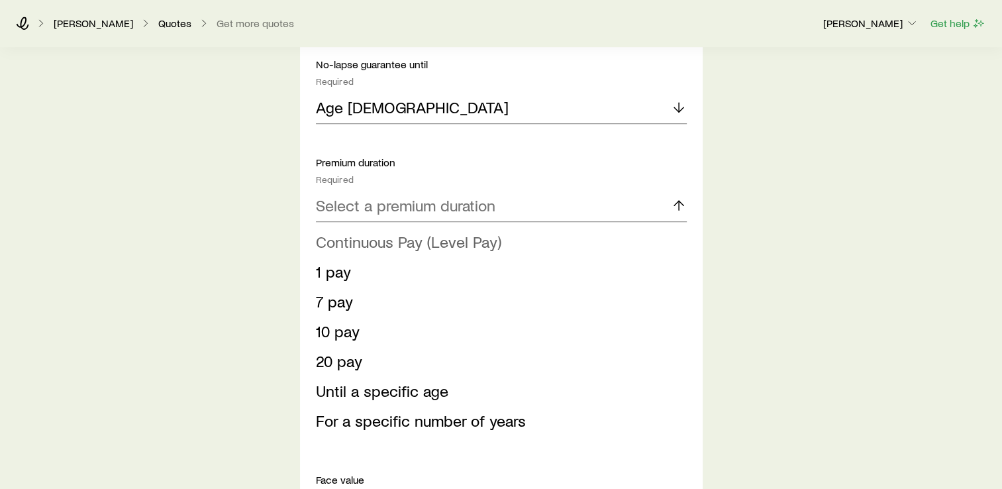
click at [401, 237] on span "Continuous Pay (Level Pay)" at bounding box center [408, 241] width 185 height 19
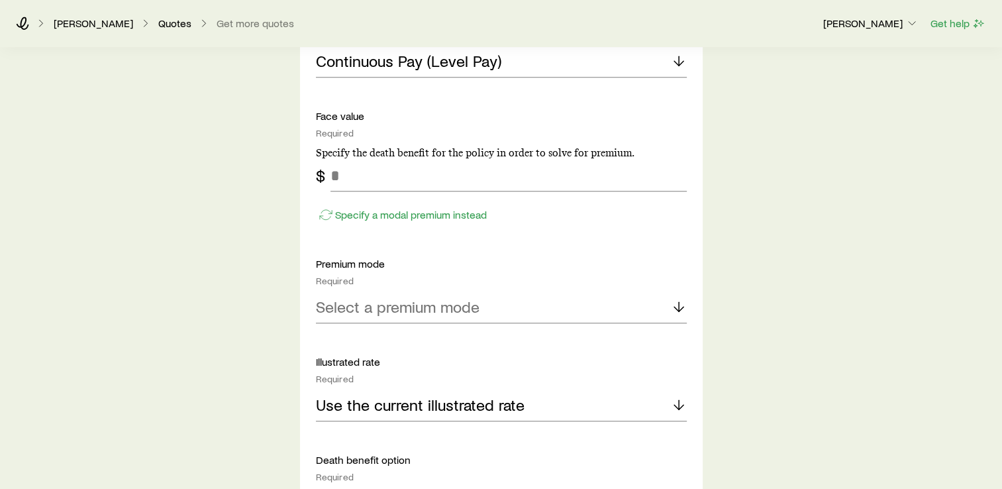
scroll to position [1043, 0]
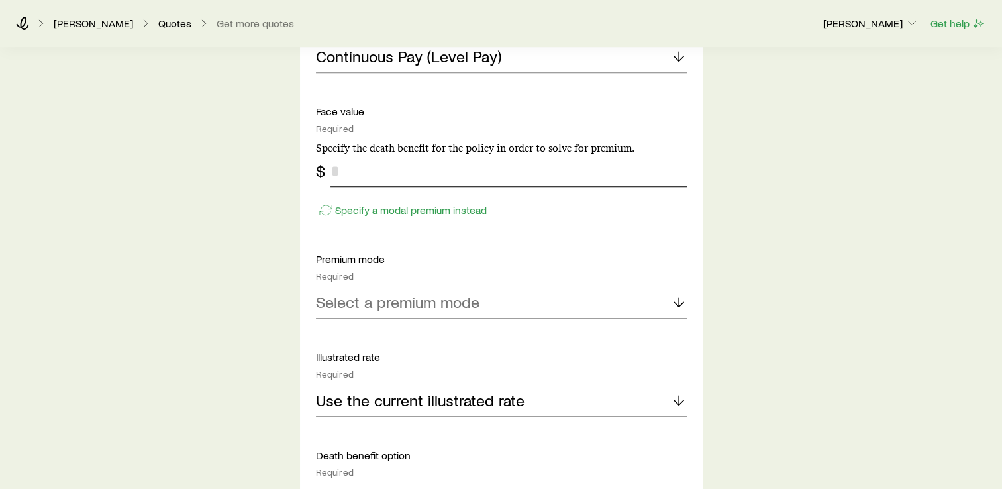
click at [366, 179] on input "tel" at bounding box center [509, 171] width 356 height 32
type input "*********"
click at [439, 298] on p "Select a premium mode" at bounding box center [398, 302] width 164 height 19
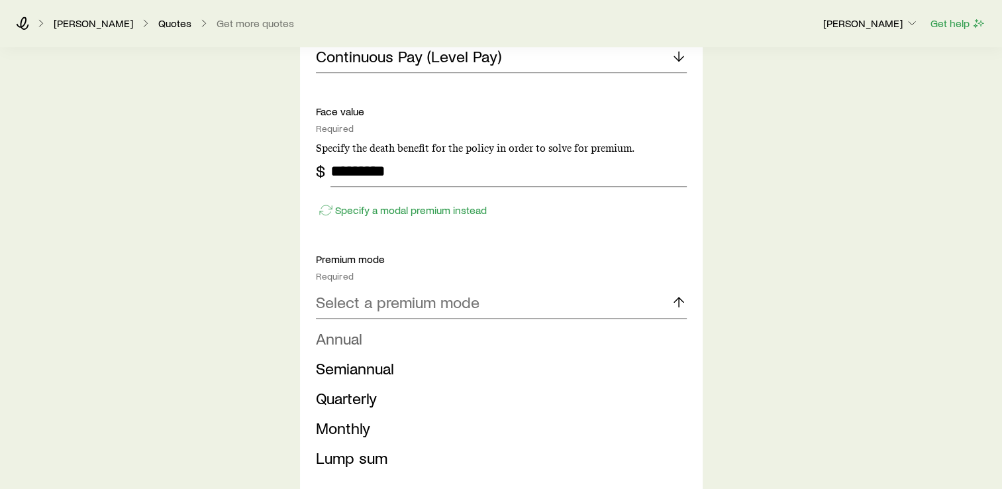
click at [425, 338] on li "Annual" at bounding box center [497, 339] width 363 height 30
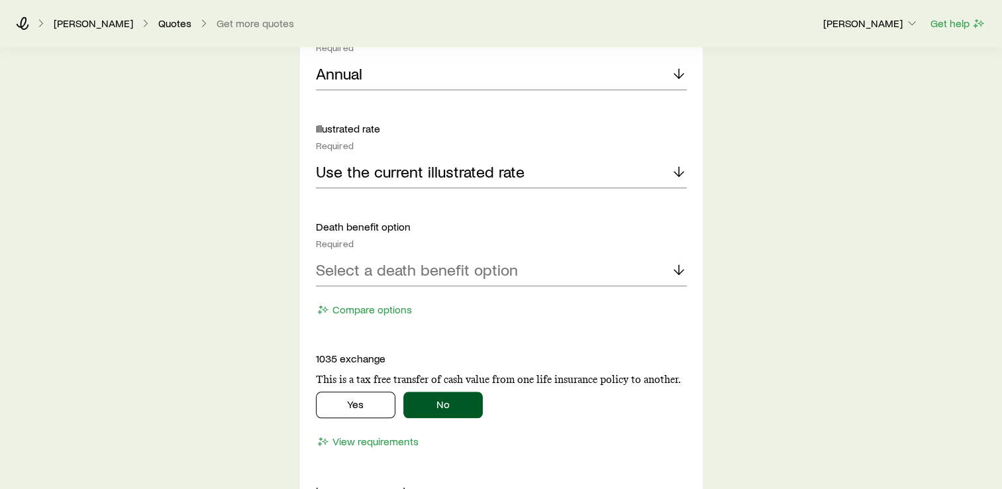
scroll to position [1274, 0]
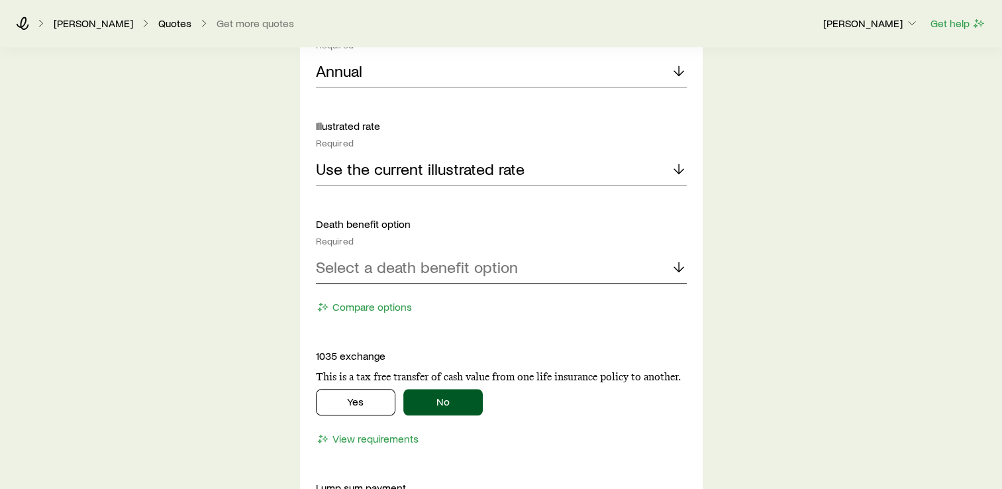
click at [401, 266] on p "Select a death benefit option" at bounding box center [417, 267] width 202 height 19
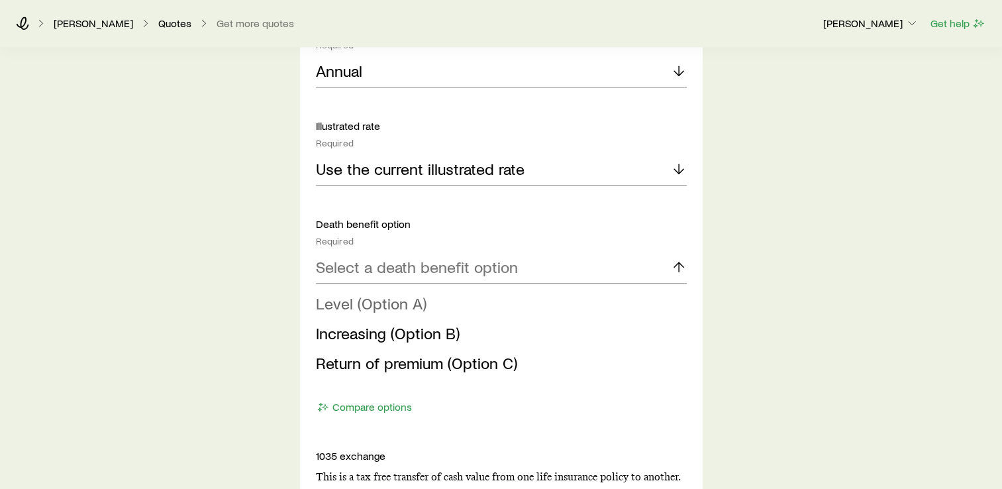
click at [389, 307] on span "Level (Option A)" at bounding box center [371, 302] width 111 height 19
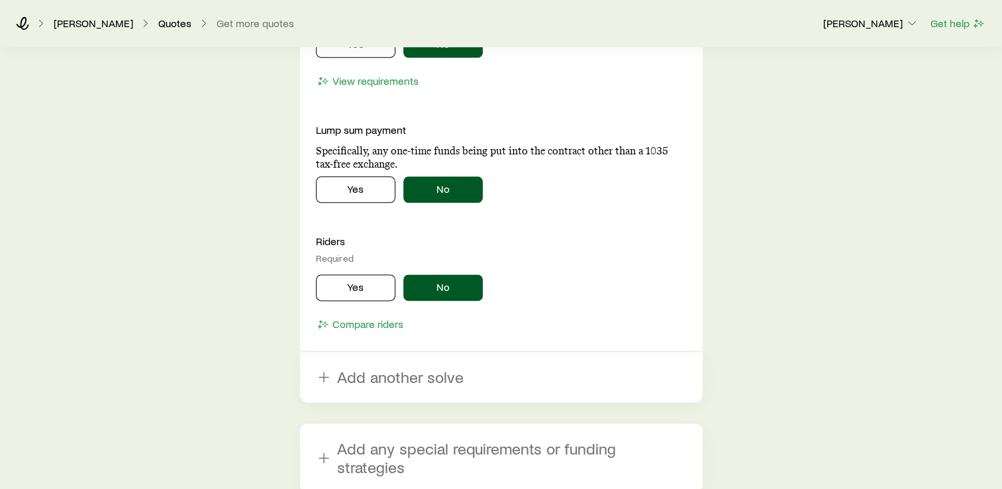
scroll to position [1639, 0]
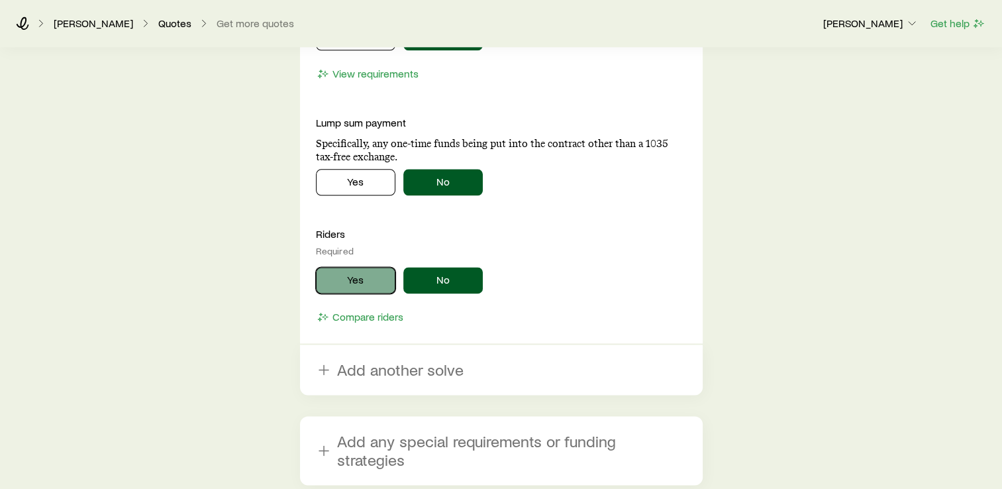
click at [350, 277] on button "Yes" at bounding box center [355, 280] width 79 height 26
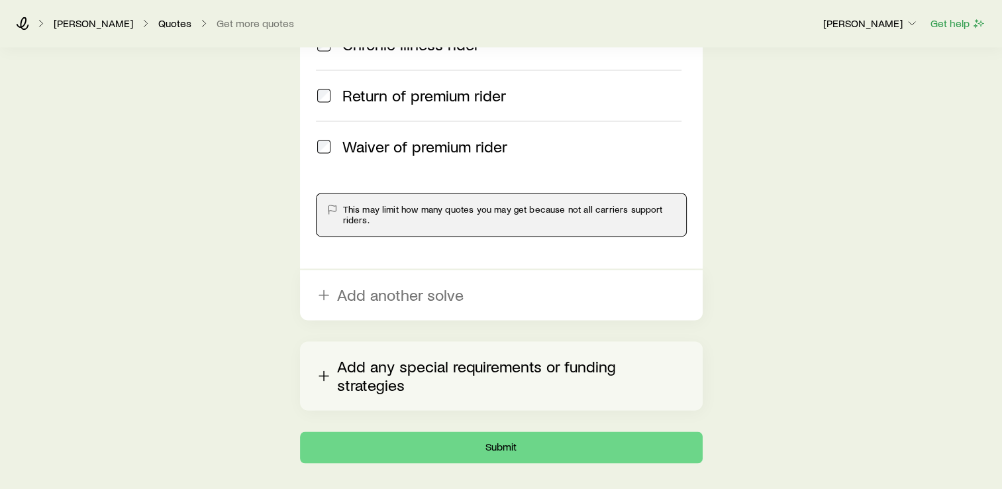
scroll to position [2053, 0]
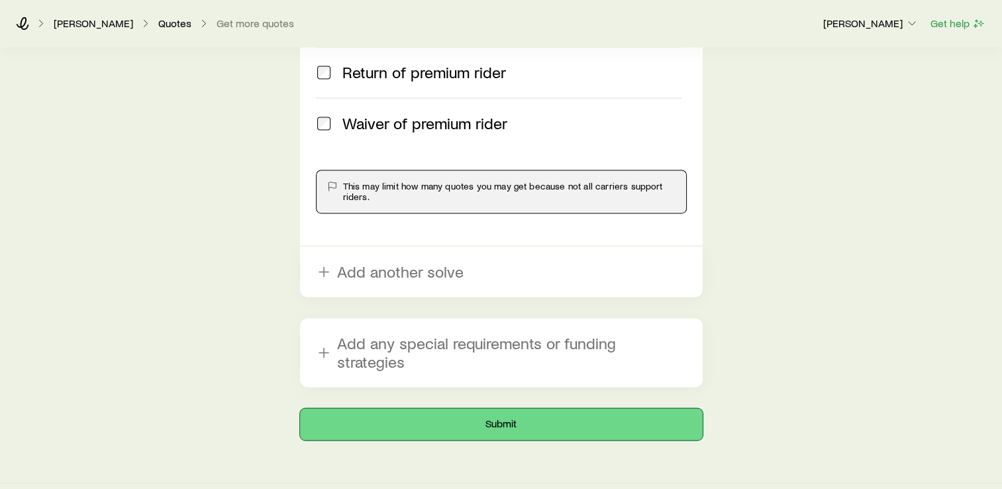
click at [474, 408] on button "Submit" at bounding box center [501, 424] width 403 height 32
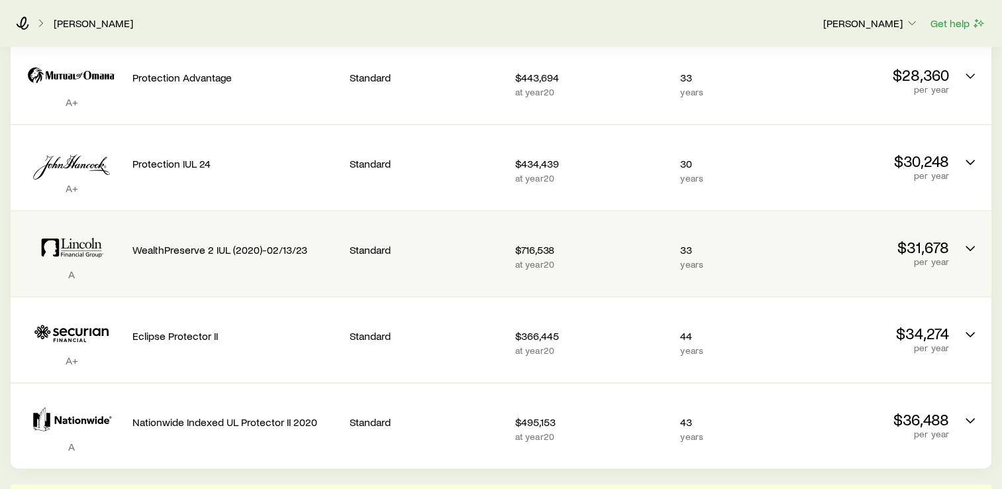
scroll to position [347, 0]
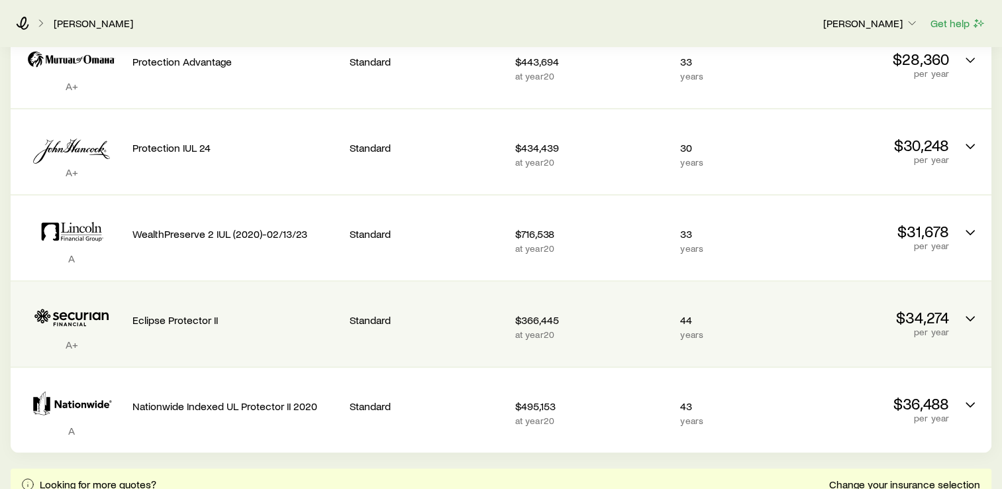
click at [257, 313] on p "Eclipse Protector II" at bounding box center [235, 319] width 207 height 13
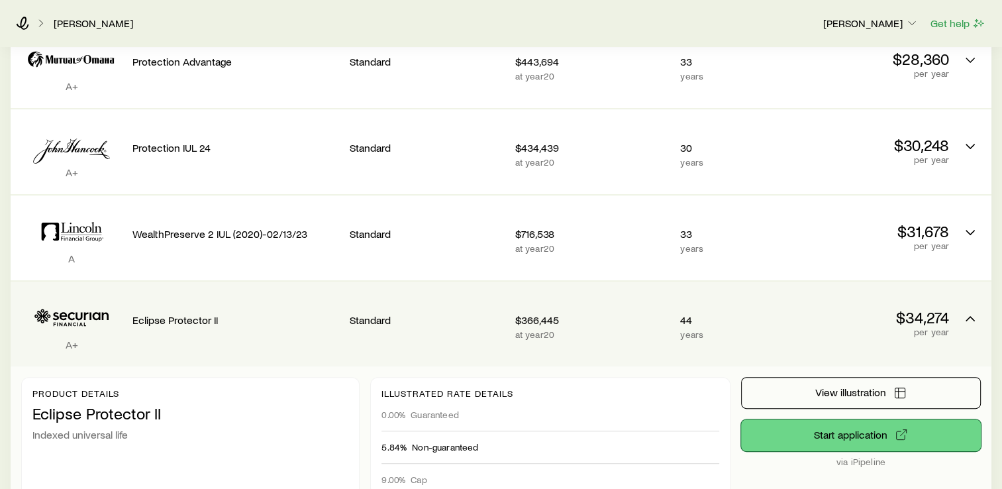
click at [878, 421] on button "Start application" at bounding box center [861, 435] width 240 height 32
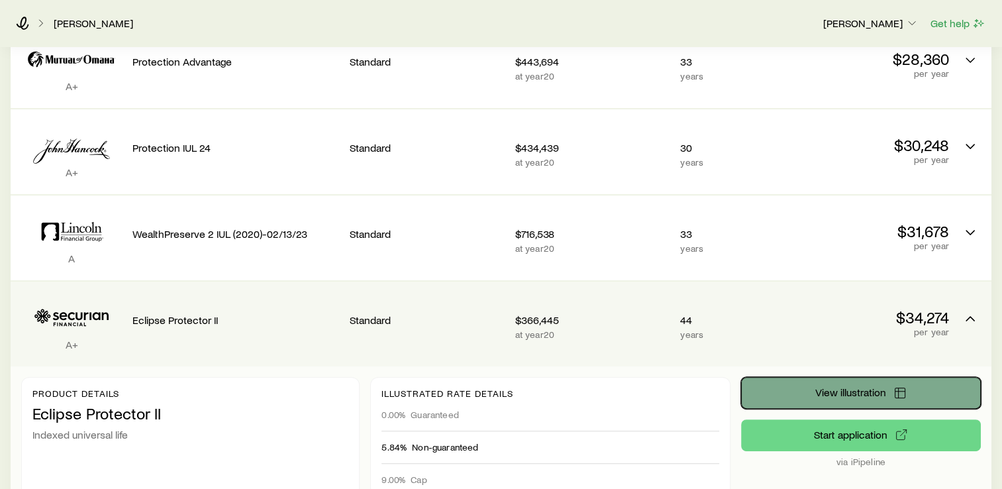
click at [856, 387] on span "View illustration" at bounding box center [850, 392] width 71 height 11
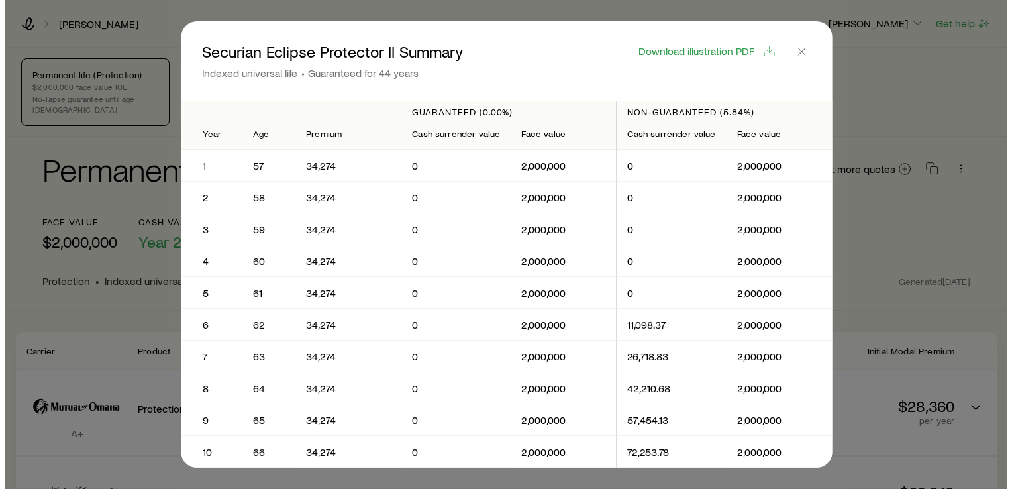
scroll to position [0, 0]
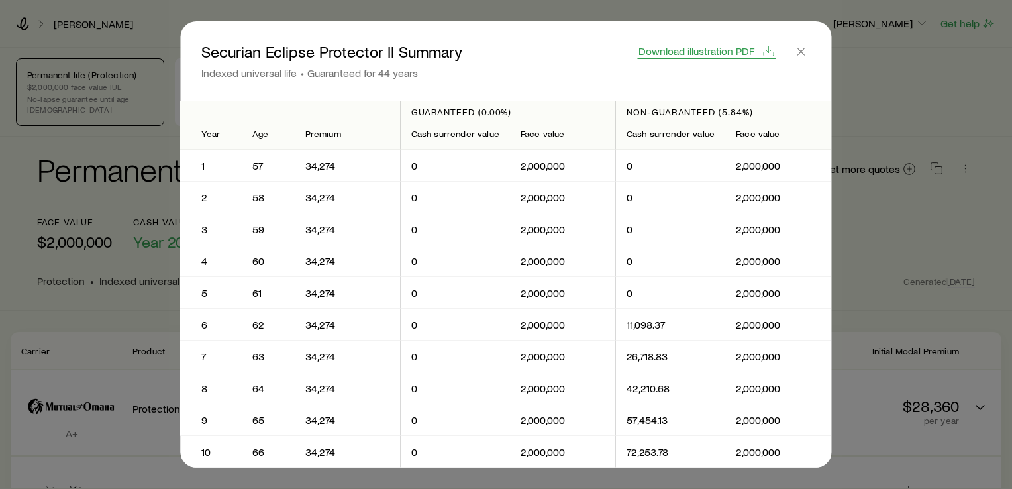
click at [682, 46] on span "Download illustration PDF" at bounding box center [697, 51] width 116 height 11
click at [809, 48] on button "button" at bounding box center [801, 51] width 19 height 19
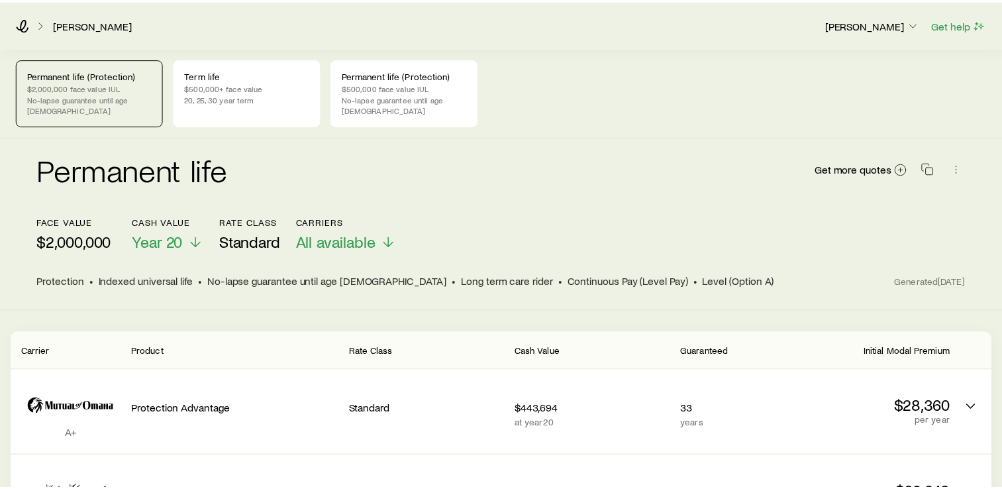
scroll to position [347, 0]
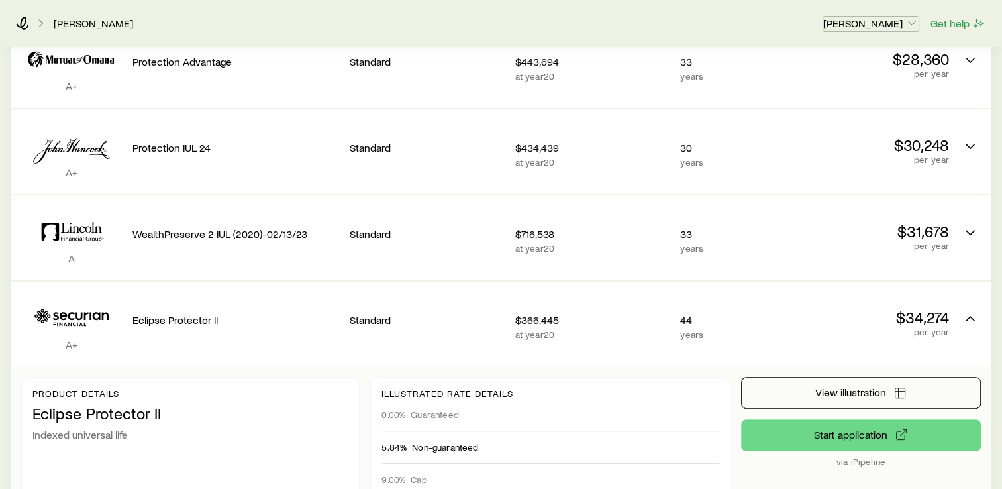
click at [881, 21] on p "[PERSON_NAME]" at bounding box center [870, 23] width 95 height 13
click at [838, 58] on span "Licenses and contracts" at bounding box center [844, 59] width 109 height 13
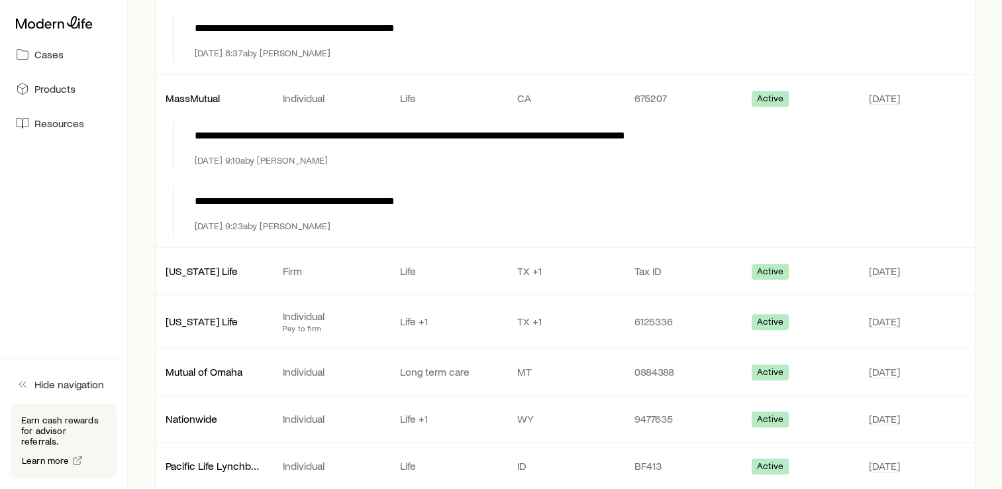
scroll to position [795, 0]
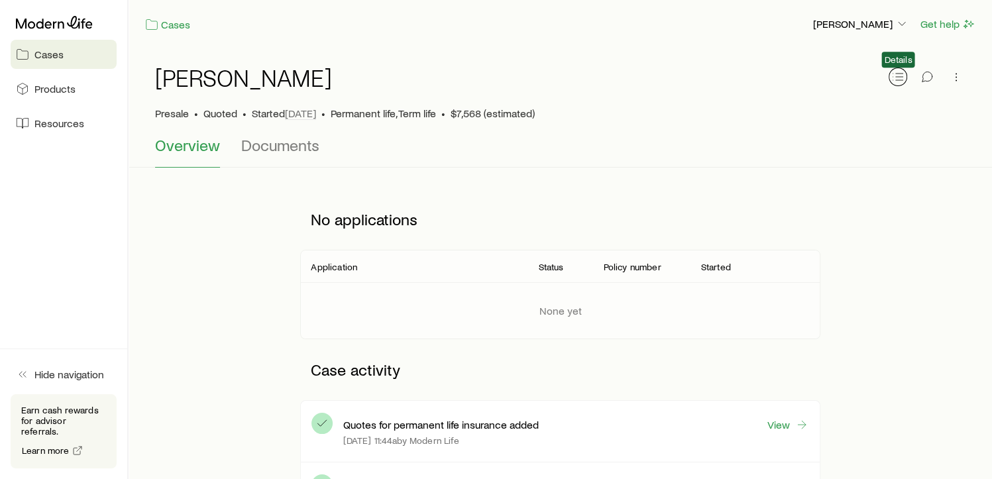
click at [893, 79] on icon "button" at bounding box center [897, 76] width 13 height 13
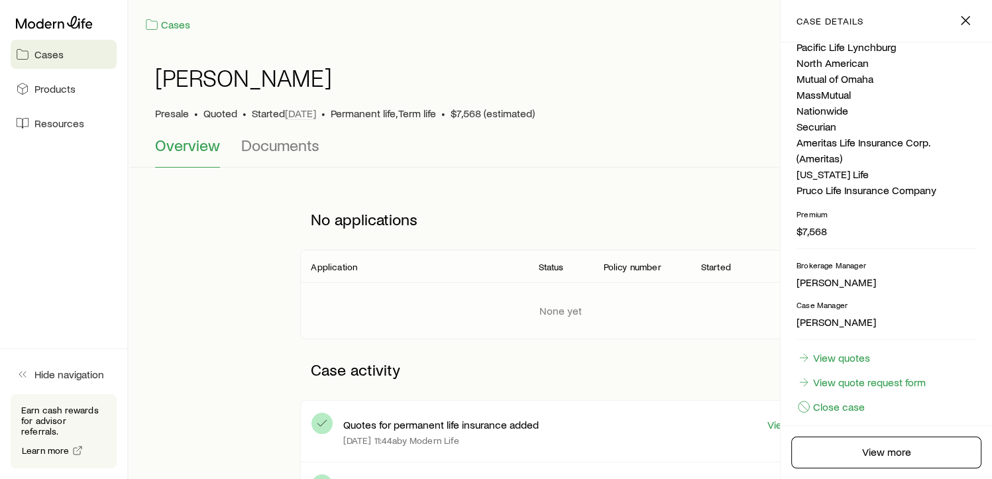
scroll to position [424, 0]
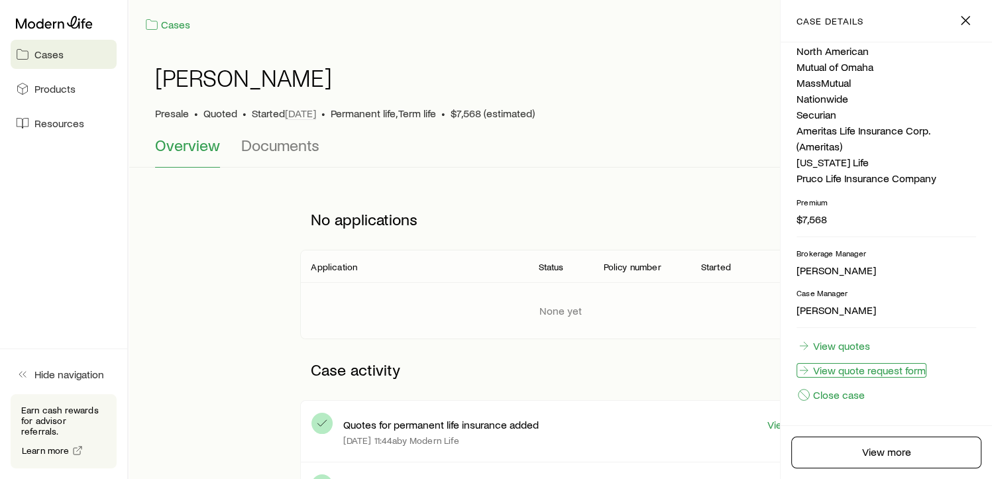
click at [904, 368] on link "View quote request form" at bounding box center [861, 370] width 130 height 15
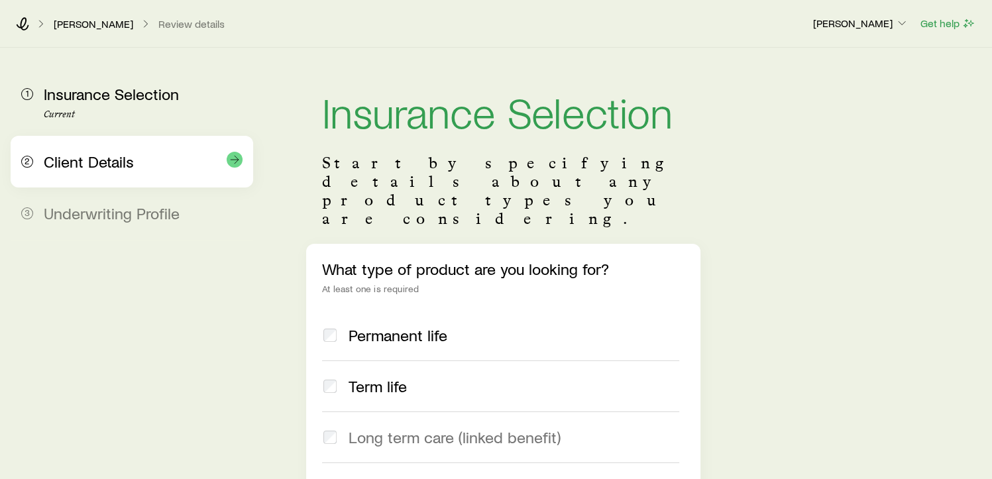
click at [136, 156] on div "Client Details" at bounding box center [143, 161] width 199 height 19
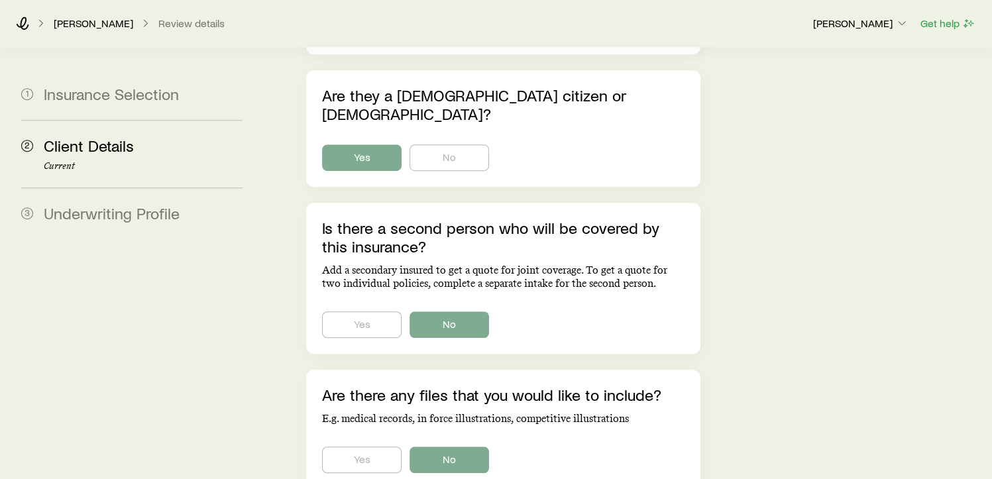
scroll to position [914, 0]
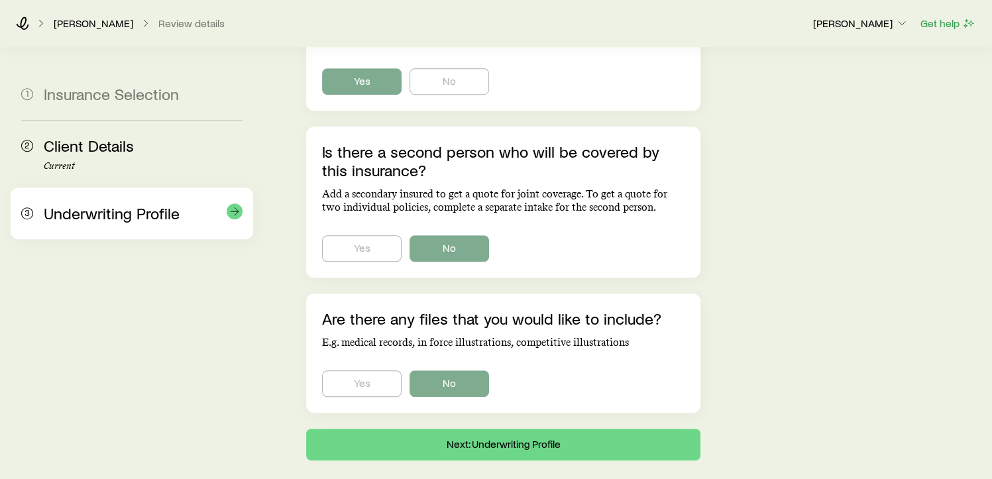
click at [164, 218] on span "Underwriting Profile" at bounding box center [112, 212] width 136 height 19
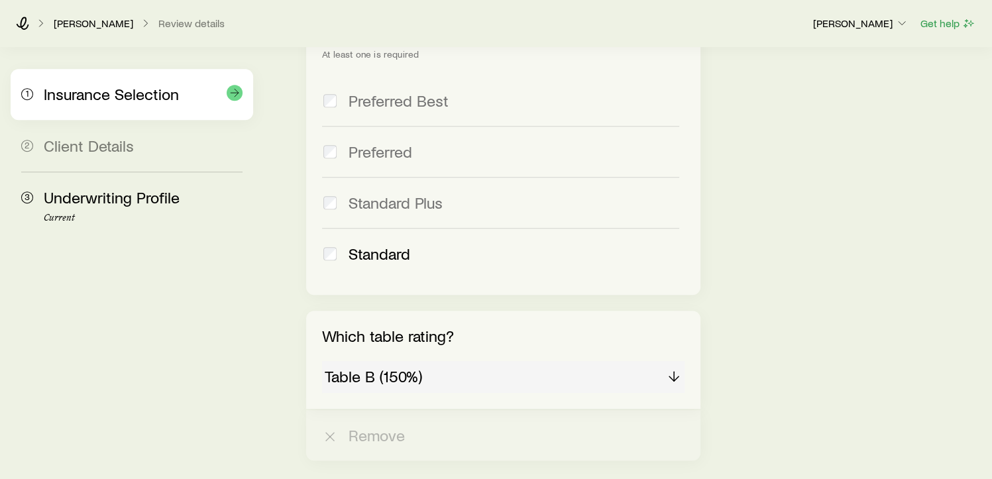
scroll to position [517, 0]
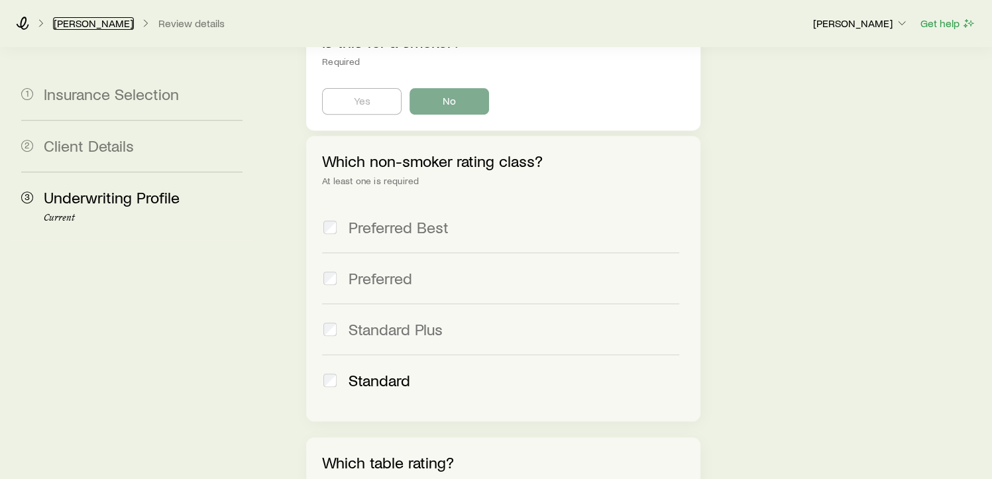
click at [77, 23] on link "[PERSON_NAME]" at bounding box center [93, 23] width 81 height 13
